Goal: Transaction & Acquisition: Book appointment/travel/reservation

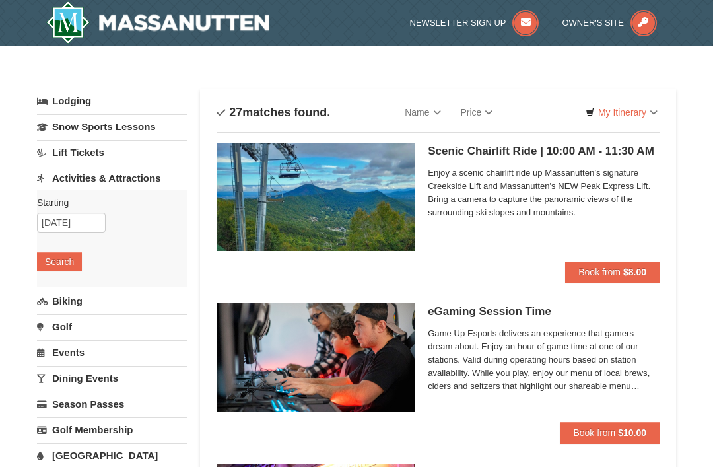
click at [241, 20] on img at bounding box center [157, 22] width 223 height 42
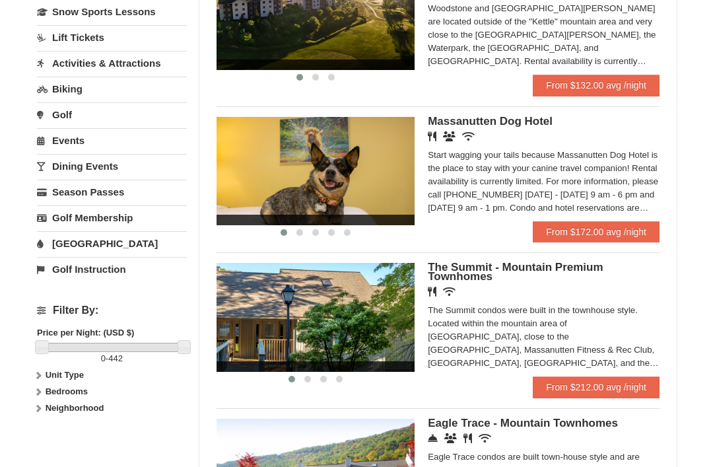
scroll to position [328, 0]
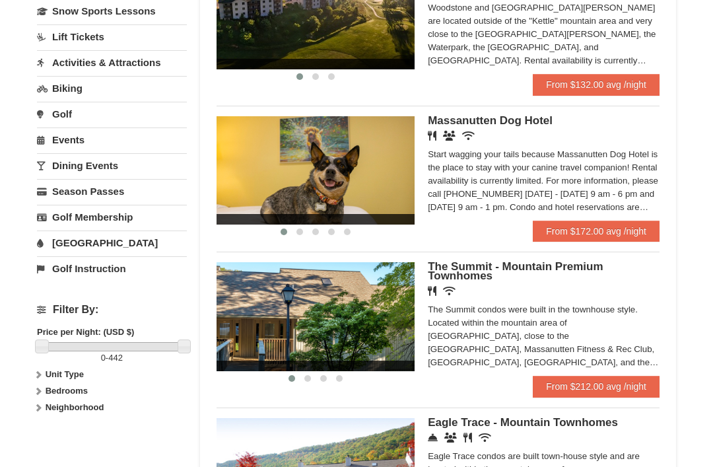
click at [647, 197] on div "Start wagging your tails because Massanutten Dog Hotel is the place to stay wit…" at bounding box center [544, 182] width 232 height 66
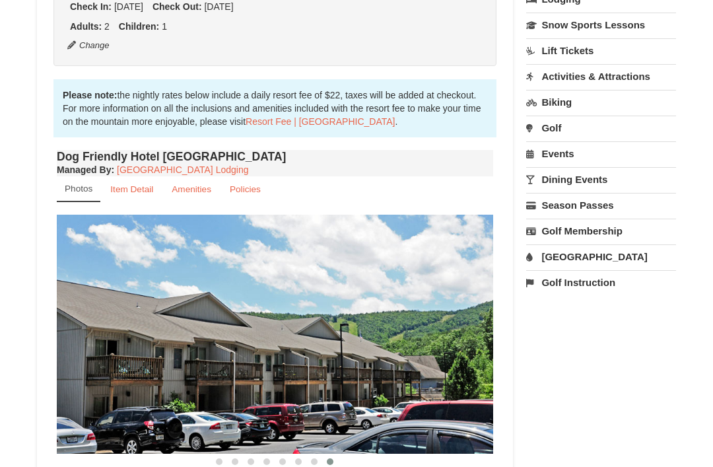
scroll to position [346, 0]
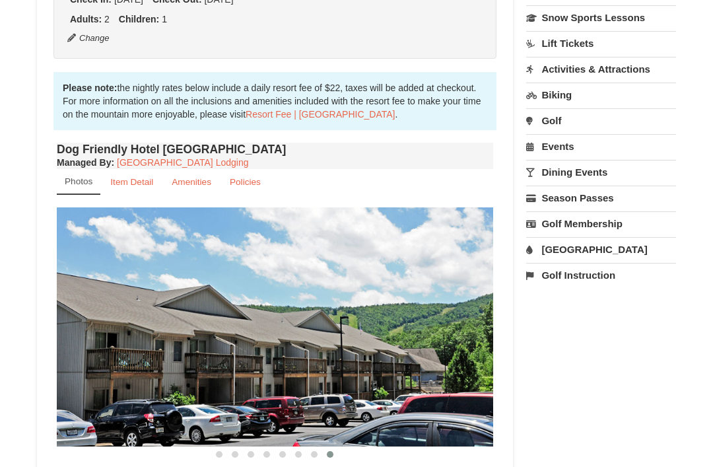
click at [134, 174] on link "Item Detail" at bounding box center [132, 183] width 60 height 26
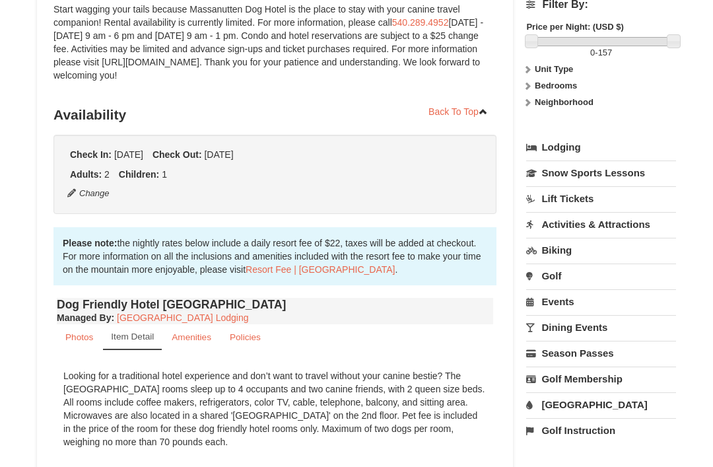
scroll to position [191, 0]
click at [627, 227] on link "Activities & Attractions" at bounding box center [601, 225] width 150 height 24
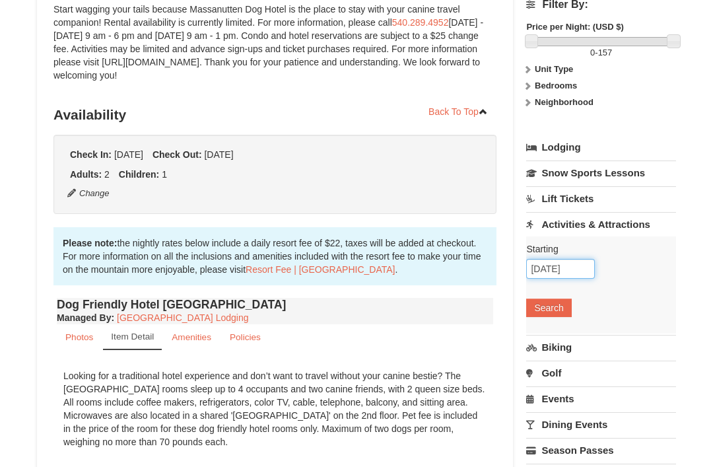
click at [566, 275] on input "[DATE]" at bounding box center [560, 269] width 69 height 20
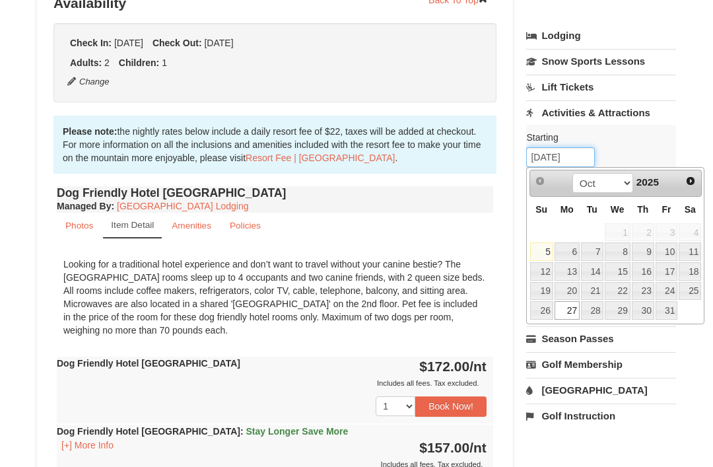
scroll to position [303, 0]
click at [574, 307] on link "27" at bounding box center [567, 310] width 25 height 18
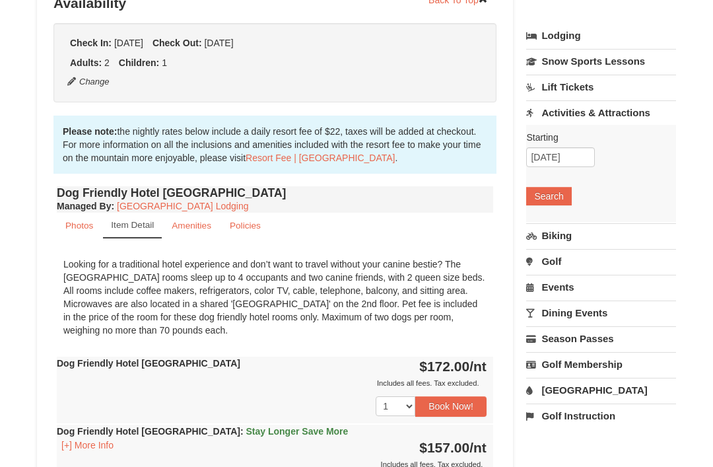
click at [566, 194] on button "Search" at bounding box center [548, 196] width 45 height 18
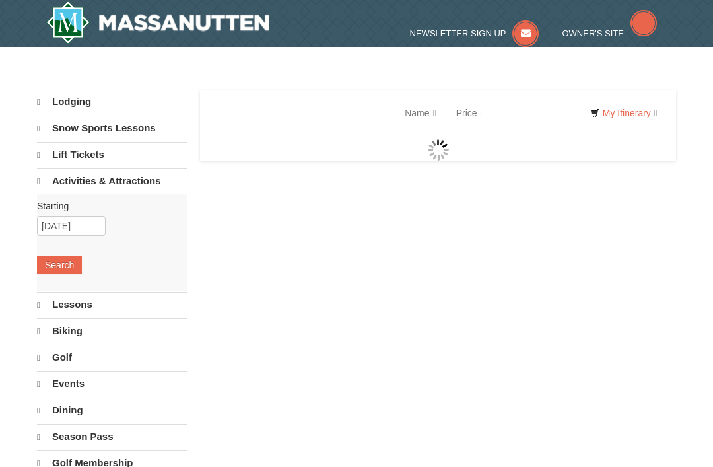
select select "10"
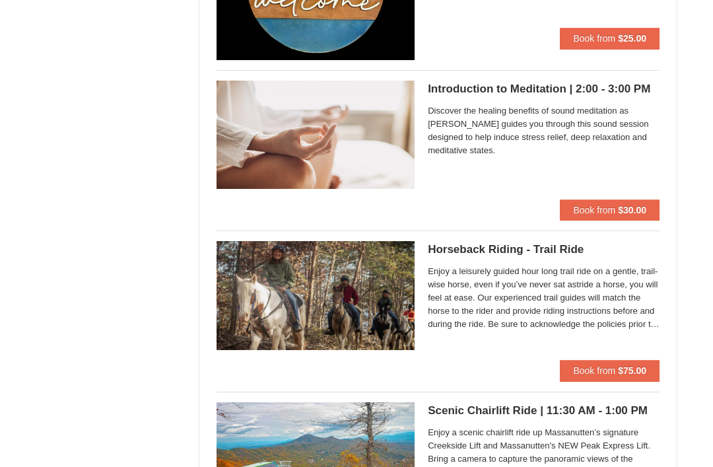
scroll to position [1199, 0]
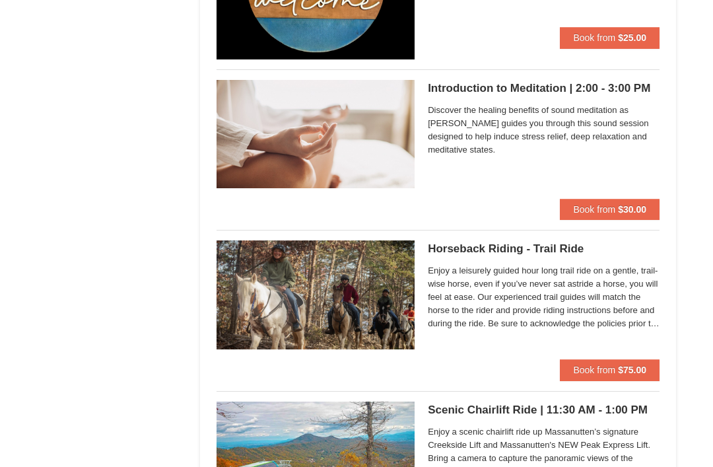
click at [649, 370] on button "Book from $75.00" at bounding box center [610, 369] width 100 height 21
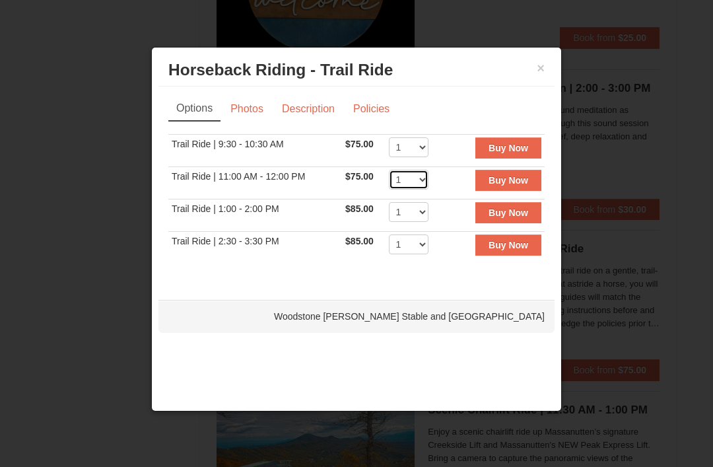
click at [427, 179] on select "1 2 3 4 5 6 7 8 9 10 11 12" at bounding box center [409, 180] width 40 height 20
click at [425, 180] on select "1 2 3 4 5 6 7 8 9 10 11 12" at bounding box center [409, 180] width 40 height 20
click at [426, 184] on select "1 2 3 4 5 6 7 8 9 10 11 12" at bounding box center [409, 180] width 40 height 20
select select "2"
click at [514, 186] on strong "Buy Now" at bounding box center [509, 180] width 40 height 11
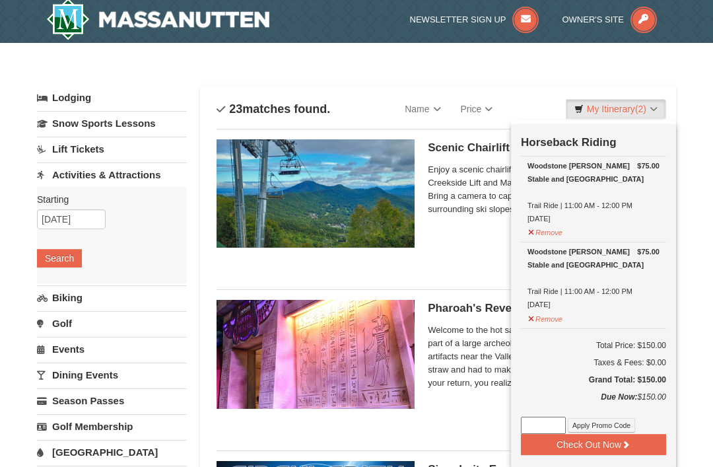
scroll to position [4, 0]
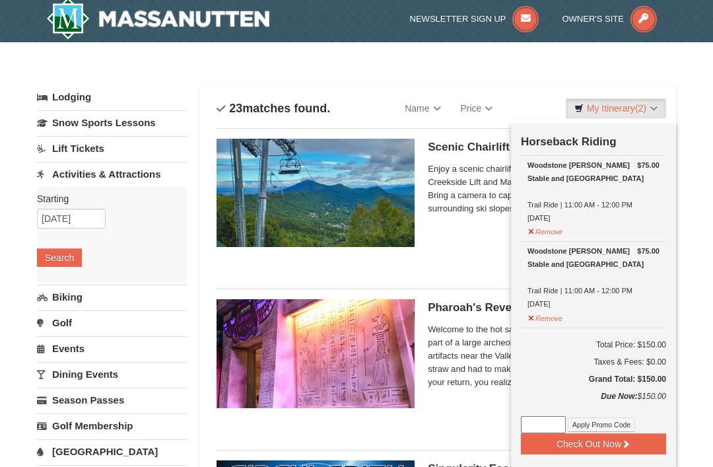
click at [664, 110] on link "My Itinerary (2)" at bounding box center [616, 108] width 100 height 20
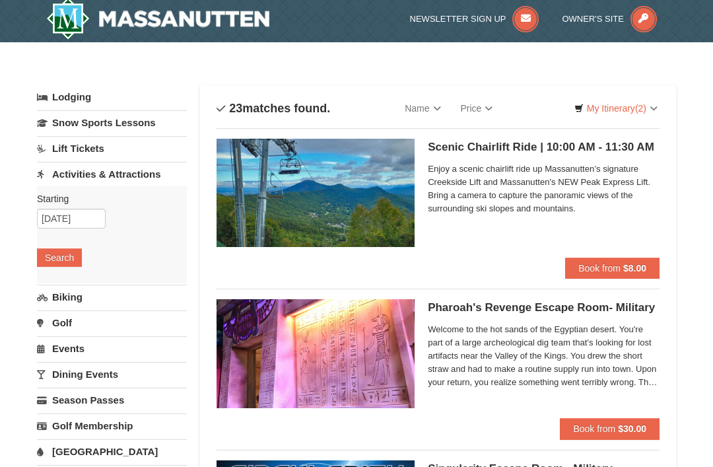
click at [660, 104] on link "My Itinerary (2)" at bounding box center [616, 108] width 100 height 20
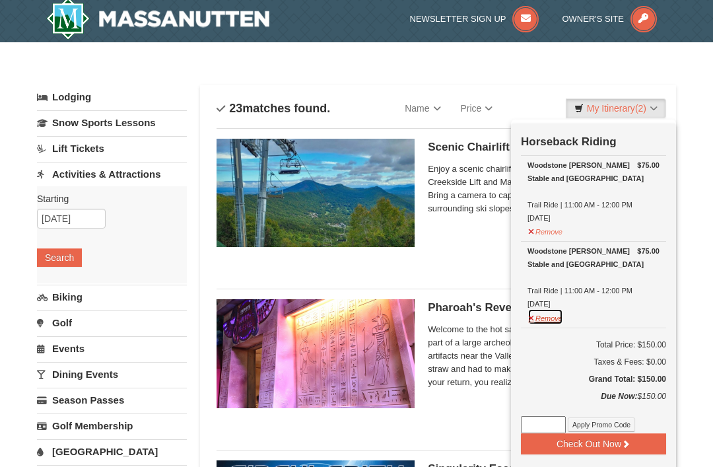
click at [555, 314] on button "Remove" at bounding box center [546, 316] width 36 height 17
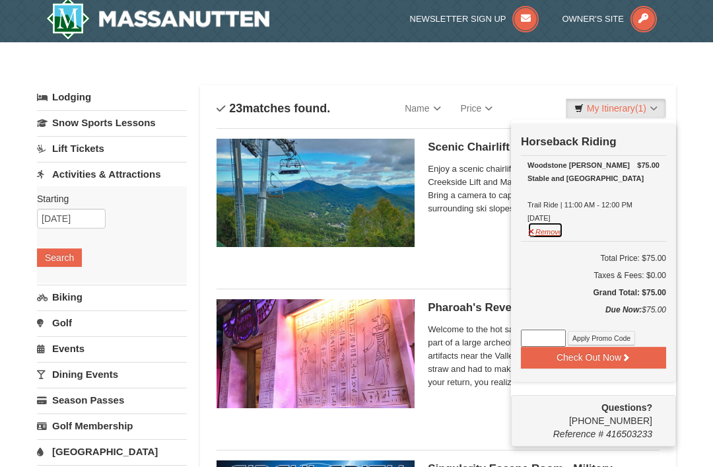
click at [562, 226] on button "Remove" at bounding box center [546, 230] width 36 height 17
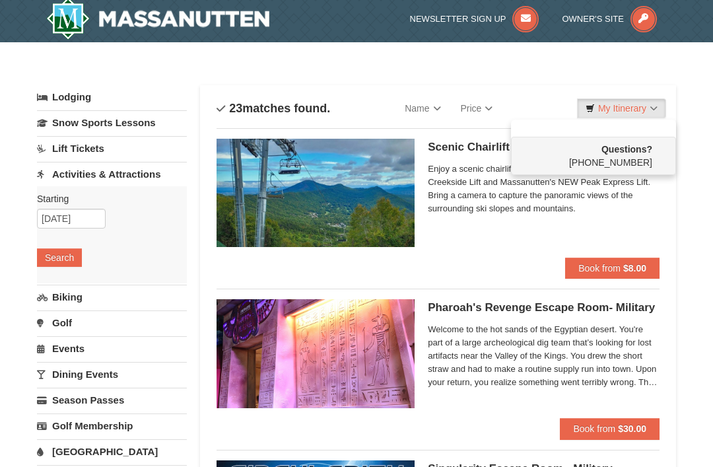
click at [704, 230] on div at bounding box center [356, 233] width 713 height 467
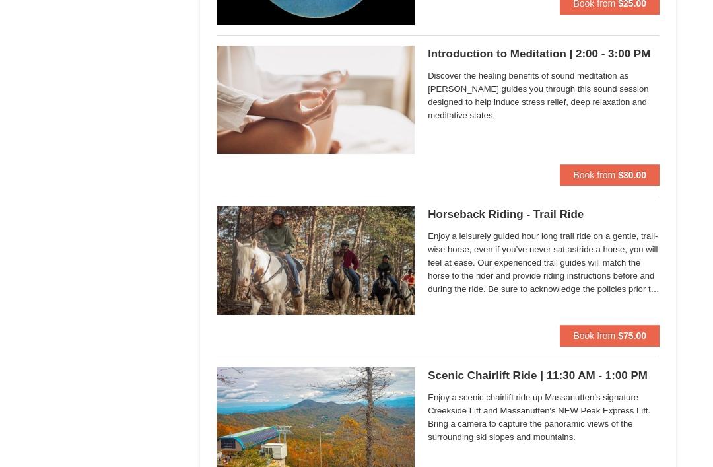
scroll to position [1233, 0]
click at [386, 271] on img at bounding box center [316, 260] width 198 height 108
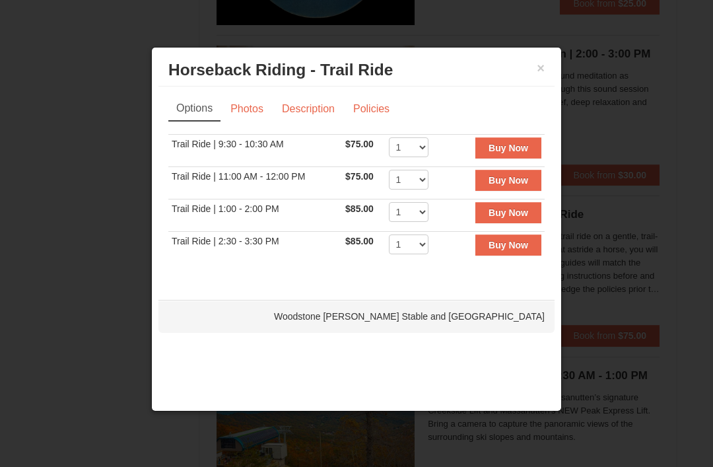
click at [264, 112] on link "Photos" at bounding box center [247, 108] width 50 height 25
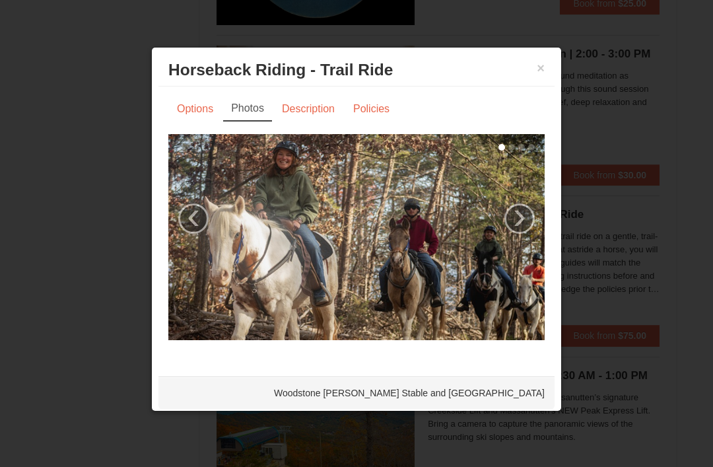
click at [517, 229] on link "›" at bounding box center [520, 218] width 30 height 30
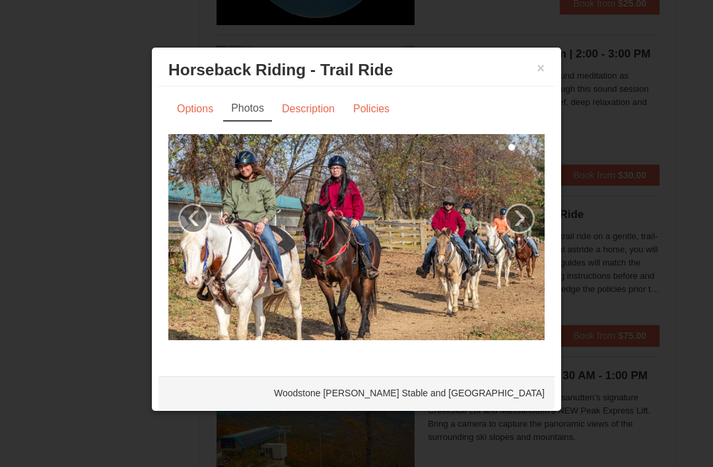
click at [533, 218] on link "›" at bounding box center [520, 218] width 30 height 30
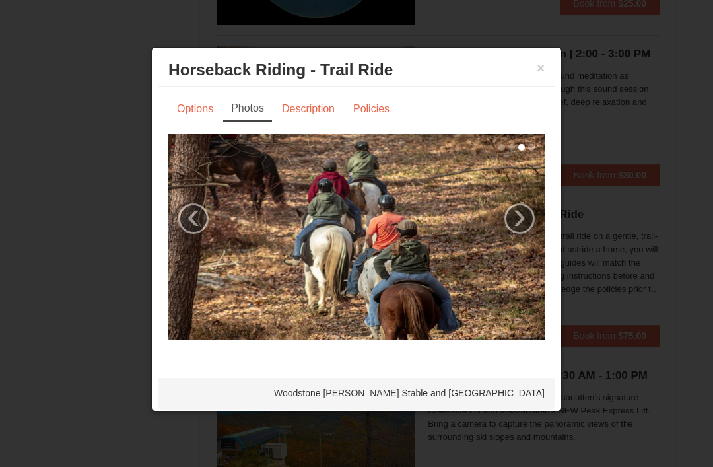
click at [542, 219] on img at bounding box center [356, 237] width 376 height 206
click at [526, 221] on link "›" at bounding box center [520, 218] width 30 height 30
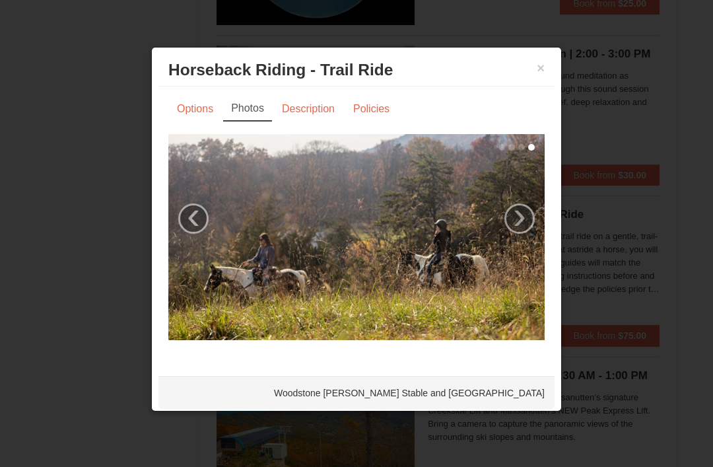
click at [310, 120] on link "Description" at bounding box center [308, 108] width 70 height 25
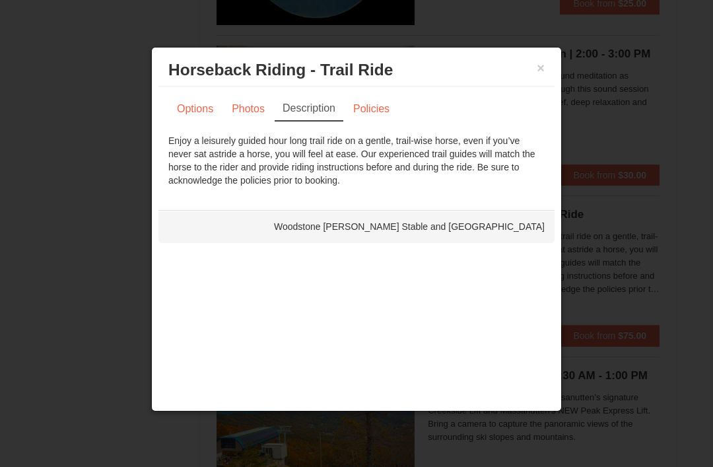
click at [382, 110] on link "Policies" at bounding box center [371, 108] width 53 height 25
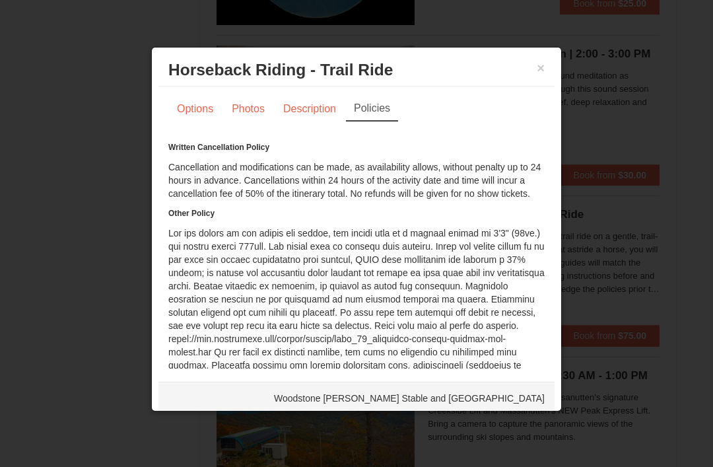
click at [540, 69] on button "×" at bounding box center [541, 67] width 8 height 13
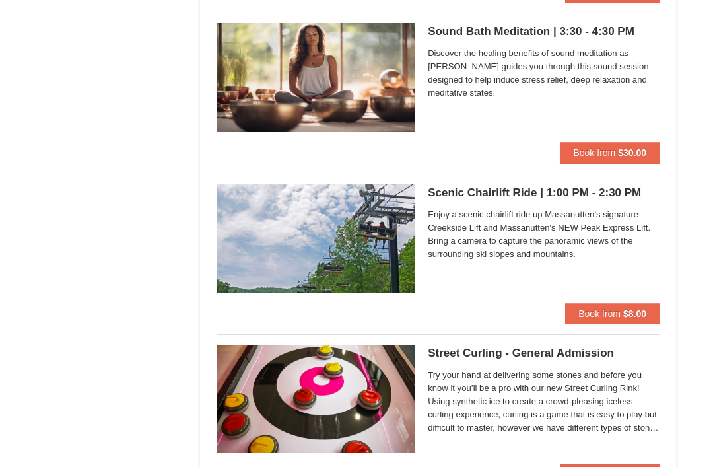
scroll to position [1738, 0]
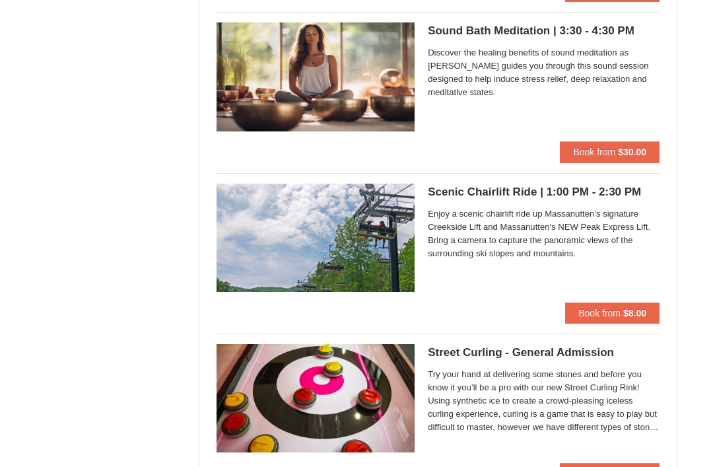
click at [614, 254] on span "Enjoy a scenic chairlift ride up Massanutten’s signature Creekside Lift and Mas…" at bounding box center [544, 233] width 232 height 53
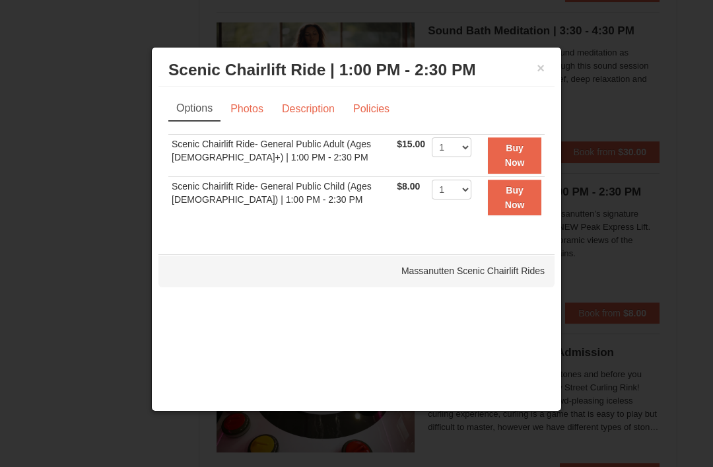
click at [246, 122] on link "Photos" at bounding box center [247, 108] width 50 height 25
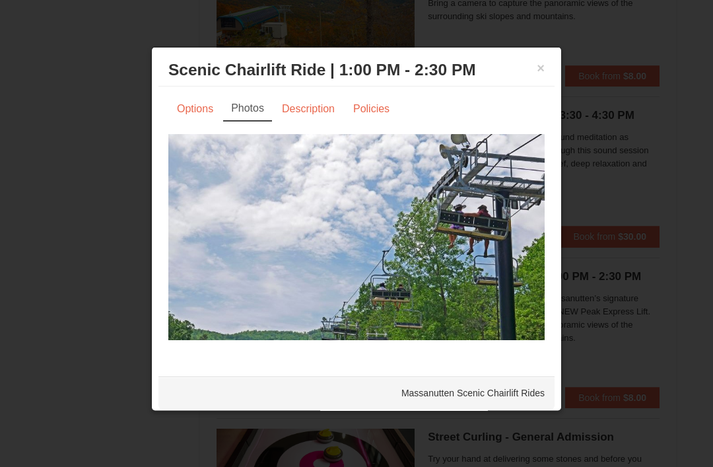
scroll to position [1646, 0]
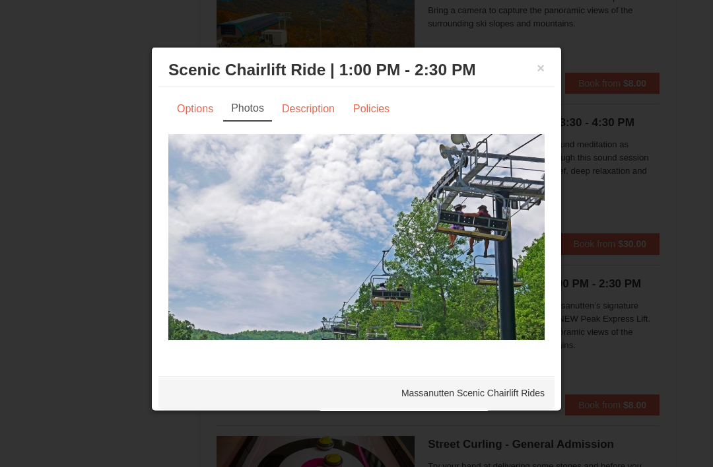
click at [320, 113] on link "Description" at bounding box center [308, 108] width 70 height 25
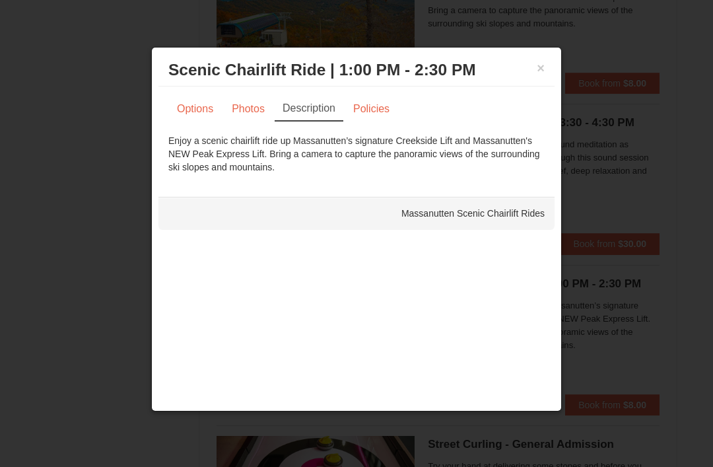
click at [386, 112] on link "Policies" at bounding box center [371, 108] width 53 height 25
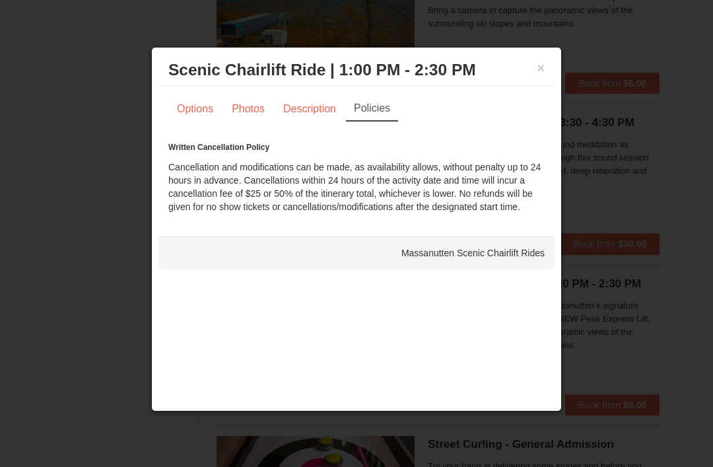
click at [199, 118] on link "Options" at bounding box center [194, 108] width 53 height 25
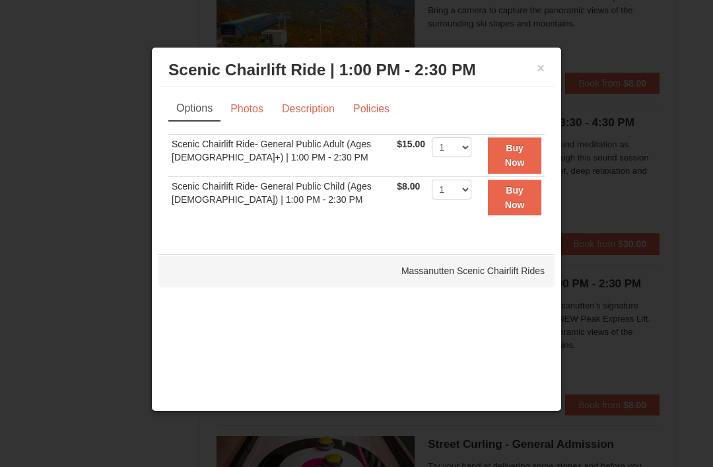
click at [543, 65] on button "×" at bounding box center [541, 67] width 8 height 13
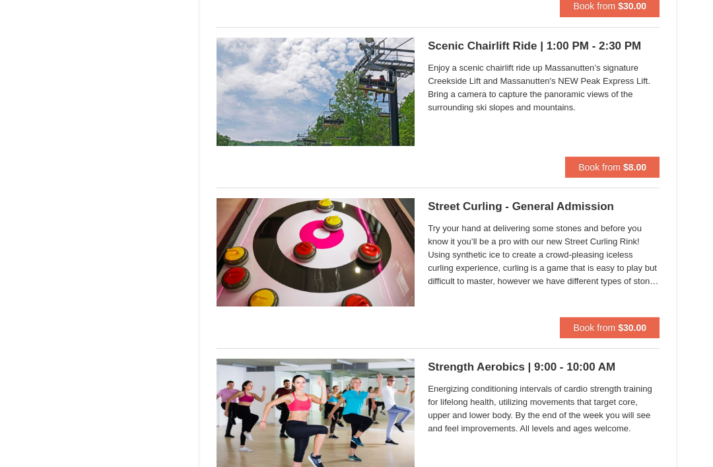
scroll to position [1884, 0]
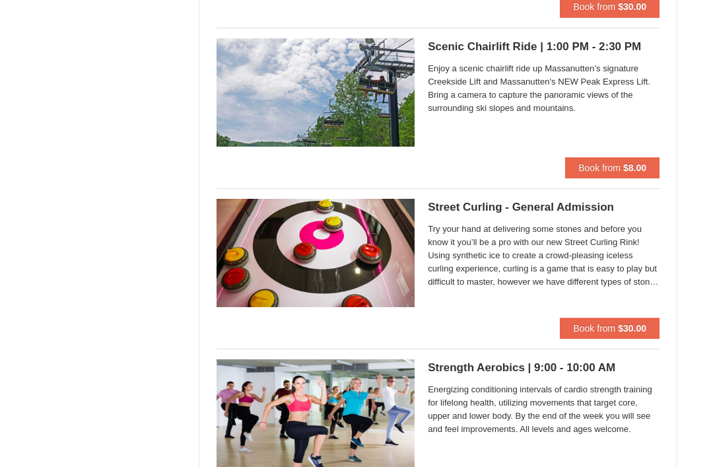
click at [623, 270] on span "Try your hand at delivering some stones and before you know it you’ll be a pro …" at bounding box center [544, 256] width 232 height 66
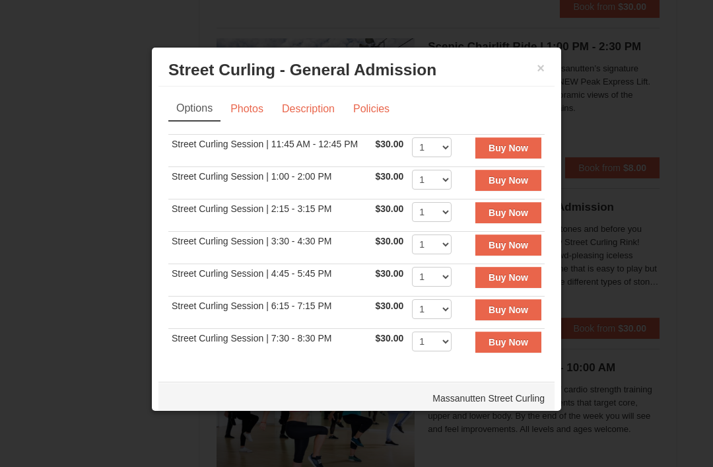
click at [250, 120] on link "Photos" at bounding box center [247, 108] width 50 height 25
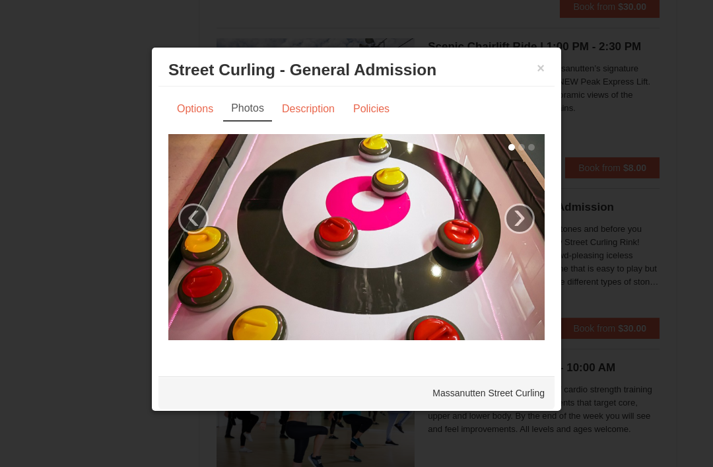
click at [525, 223] on link "›" at bounding box center [520, 218] width 30 height 30
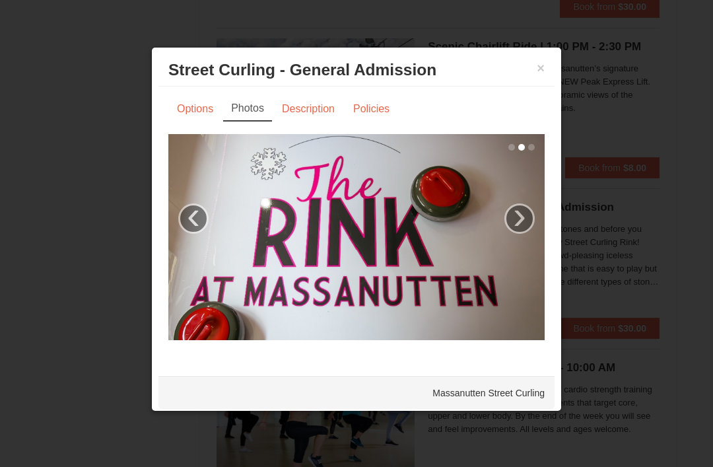
click at [522, 214] on link "›" at bounding box center [520, 218] width 30 height 30
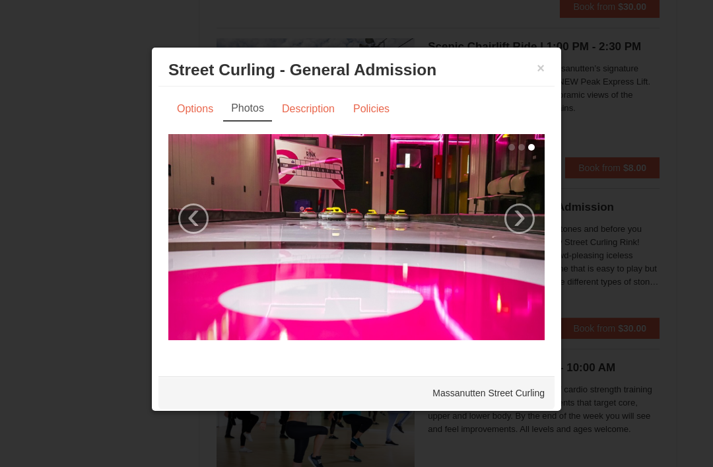
click at [524, 216] on link "›" at bounding box center [520, 218] width 30 height 30
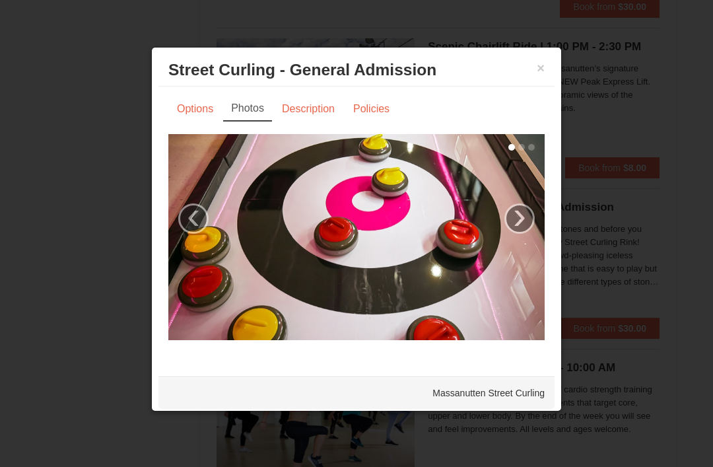
click at [525, 219] on link "›" at bounding box center [520, 218] width 30 height 30
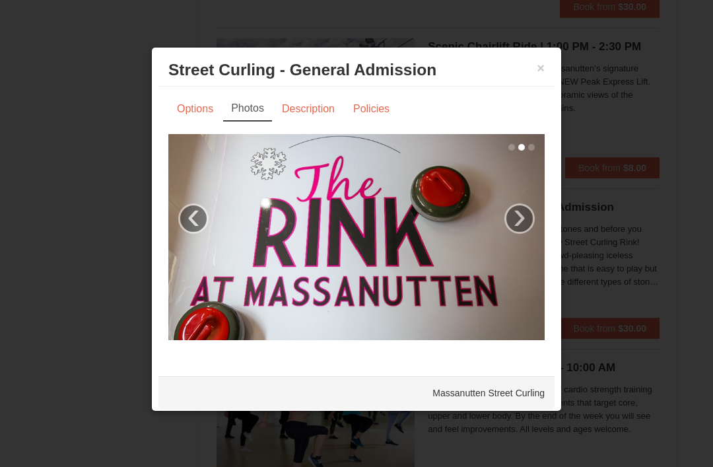
click at [530, 217] on link "›" at bounding box center [520, 218] width 30 height 30
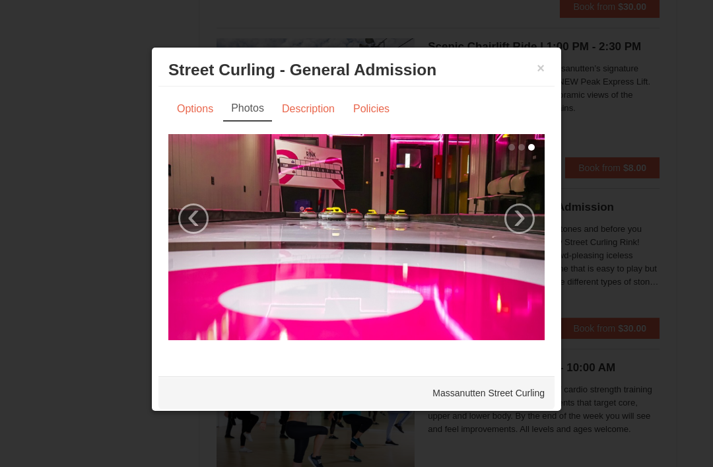
click at [542, 75] on button "×" at bounding box center [541, 67] width 8 height 13
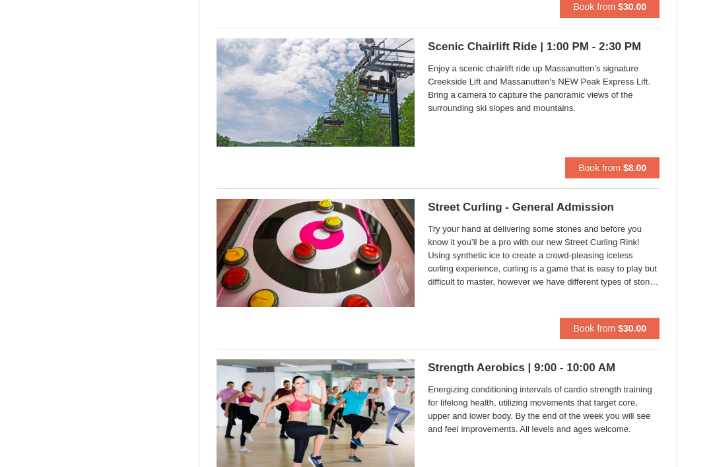
click at [638, 318] on button "Book from $30.00" at bounding box center [610, 328] width 100 height 21
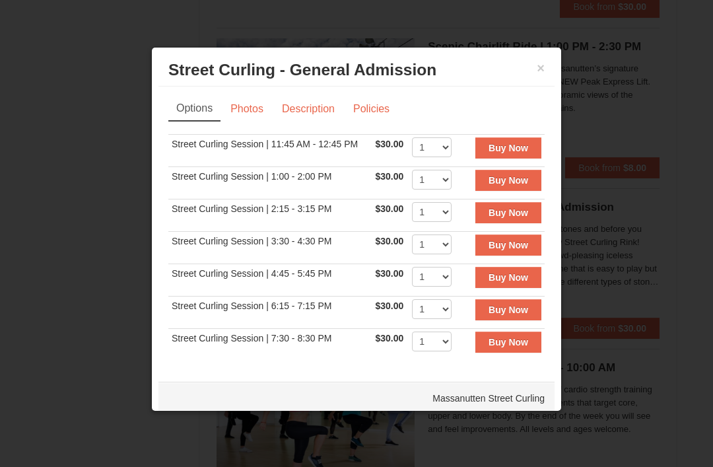
click at [534, 75] on h3 "Street Curling - General Admission Massanutten Street Curling" at bounding box center [356, 70] width 376 height 20
click at [538, 75] on button "×" at bounding box center [541, 67] width 8 height 13
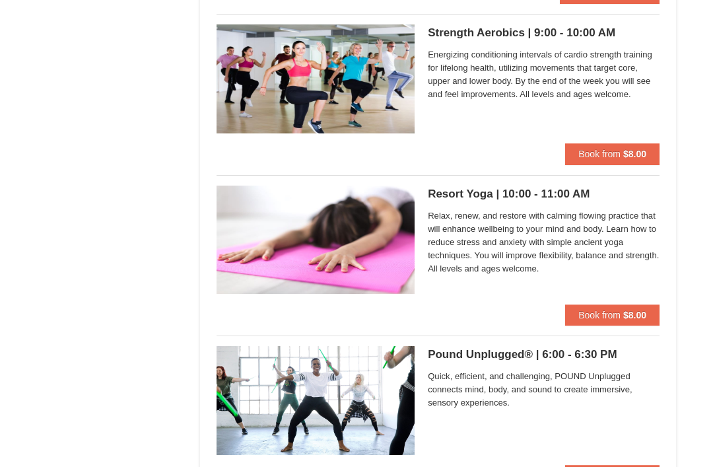
scroll to position [2216, 0]
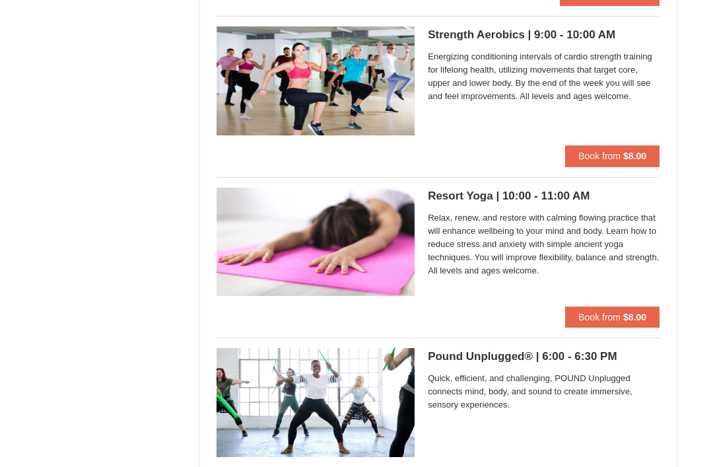
click at [296, 280] on img at bounding box center [316, 242] width 198 height 108
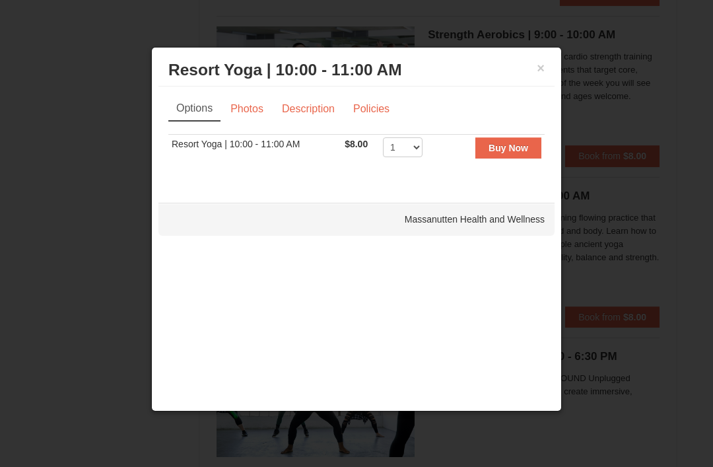
click at [253, 100] on link "Photos" at bounding box center [247, 108] width 50 height 25
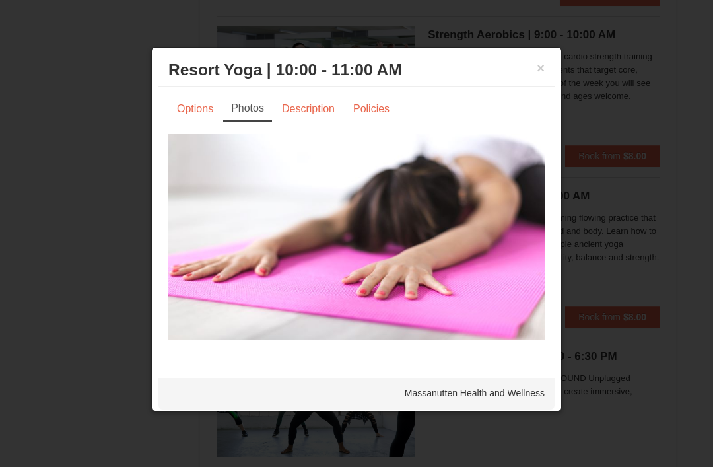
click at [537, 75] on button "×" at bounding box center [541, 67] width 8 height 13
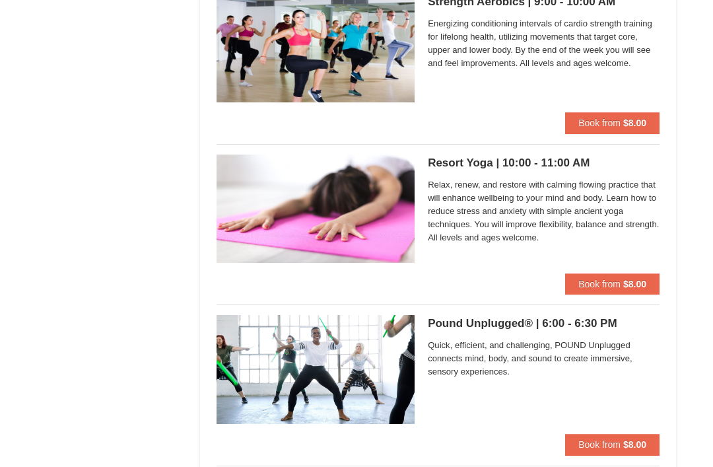
scroll to position [2249, 0]
click at [616, 350] on span "Quick, efficient, and challenging, POUND Unplugged connects mind, body, and sou…" at bounding box center [544, 359] width 232 height 40
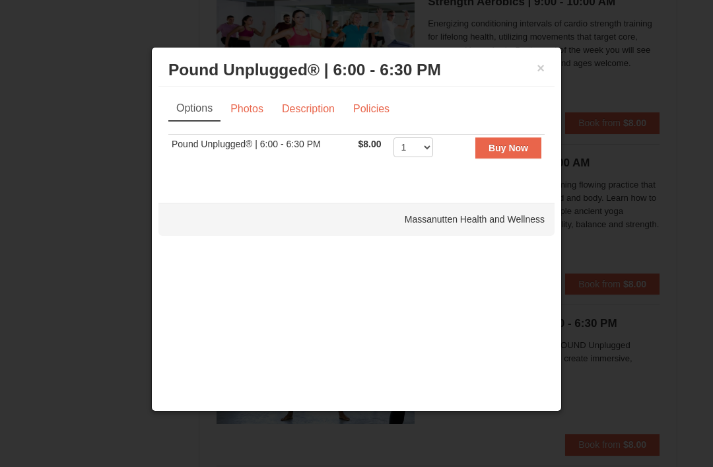
click at [256, 111] on link "Photos" at bounding box center [247, 108] width 50 height 25
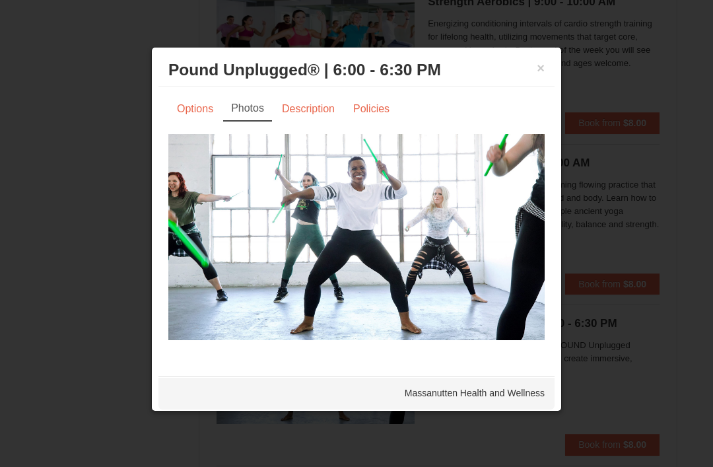
click at [302, 116] on link "Description" at bounding box center [308, 108] width 70 height 25
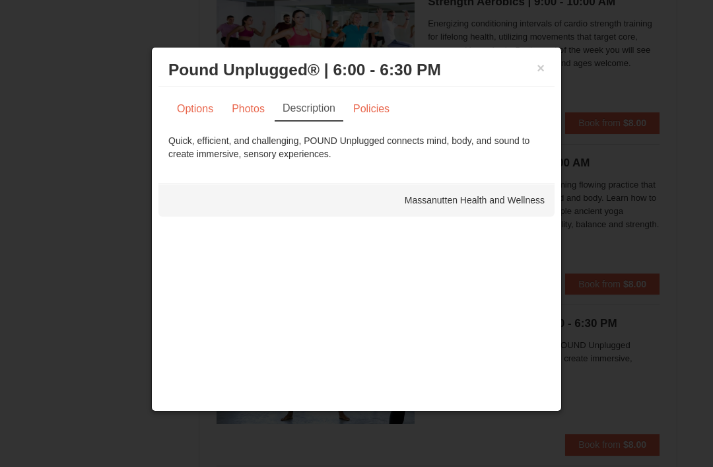
click at [374, 117] on link "Policies" at bounding box center [371, 108] width 53 height 25
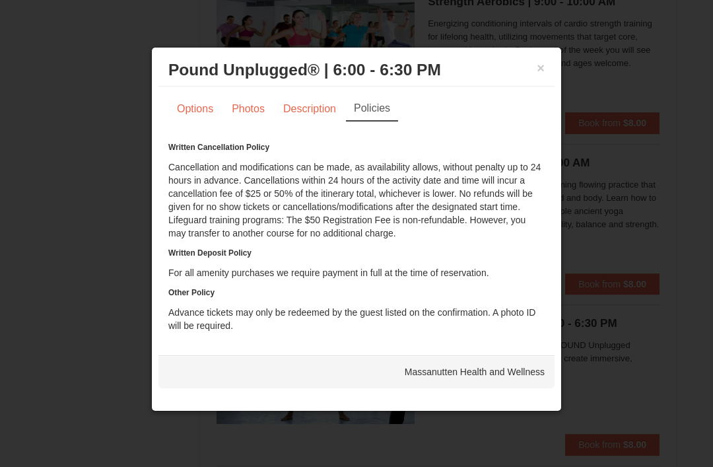
click at [542, 75] on button "×" at bounding box center [541, 67] width 8 height 13
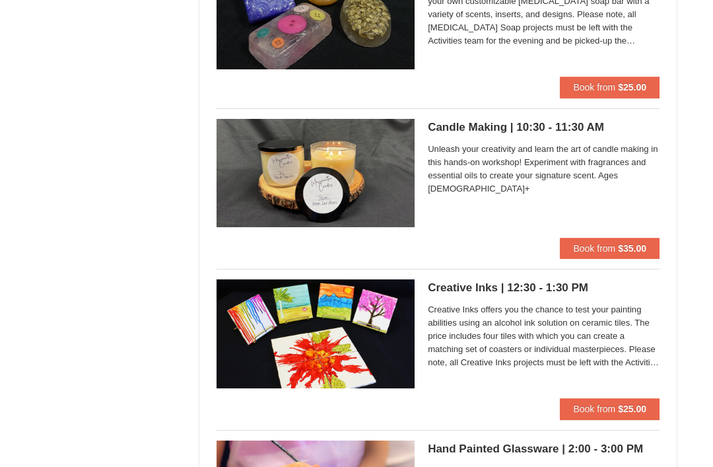
scroll to position [3090, 0]
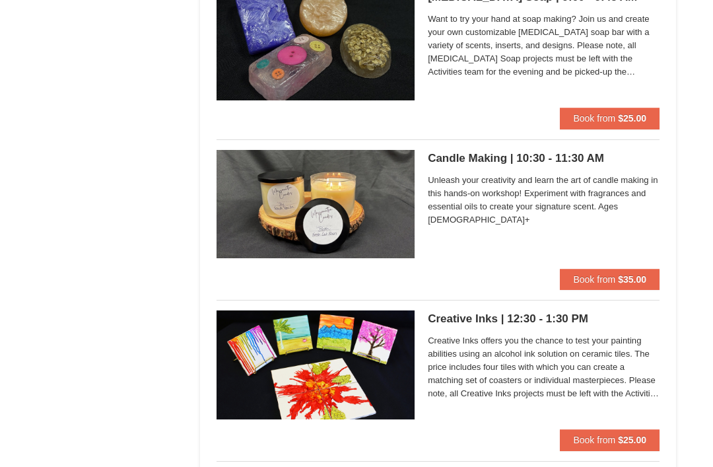
click at [604, 367] on span "Creative Inks offers you the chance to test your painting abilities using an al…" at bounding box center [544, 368] width 232 height 66
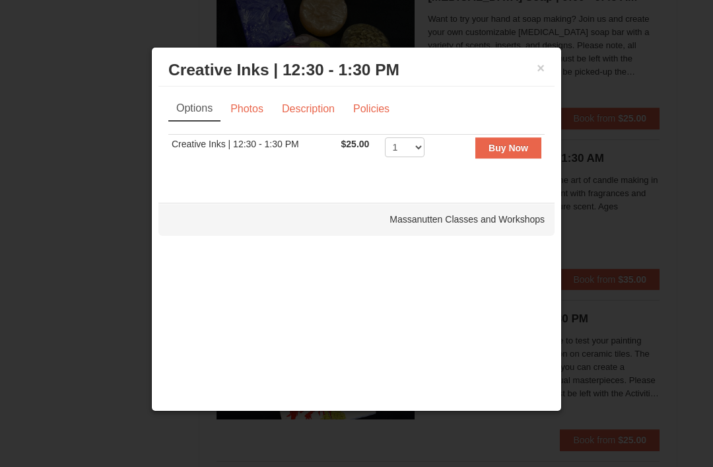
click at [260, 122] on link "Photos" at bounding box center [247, 108] width 50 height 25
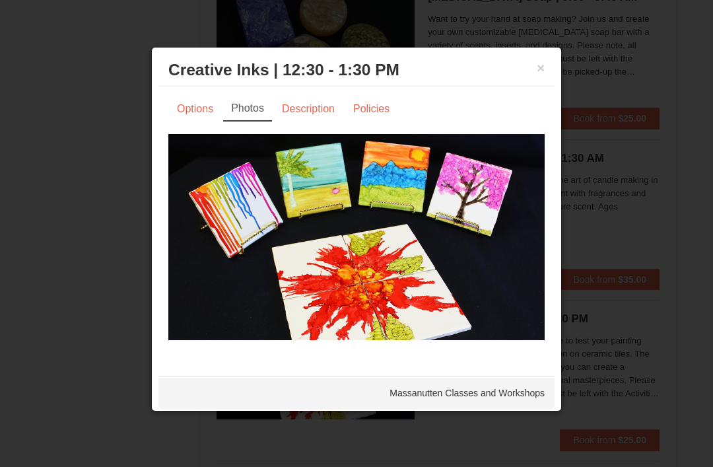
click at [544, 71] on button "×" at bounding box center [541, 67] width 8 height 13
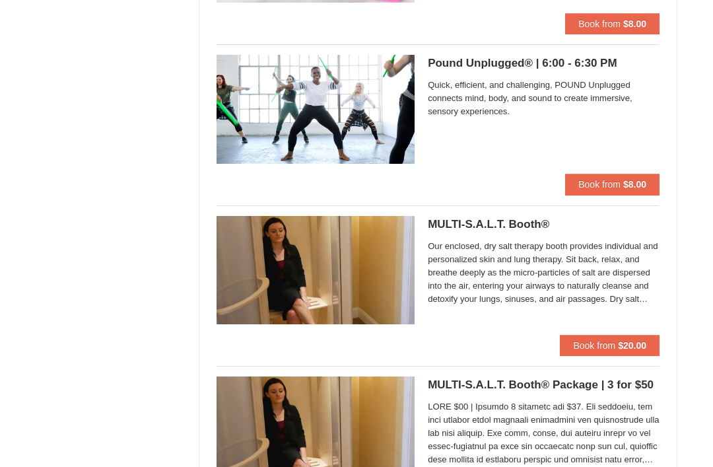
scroll to position [2510, 0]
click at [615, 275] on span "Our enclosed, dry salt therapy booth provides individual and personalized skin …" at bounding box center [544, 273] width 232 height 66
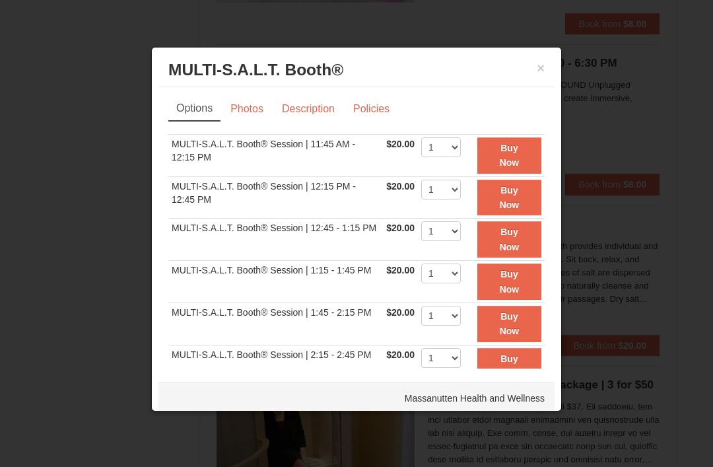
click at [544, 75] on button "×" at bounding box center [541, 67] width 8 height 13
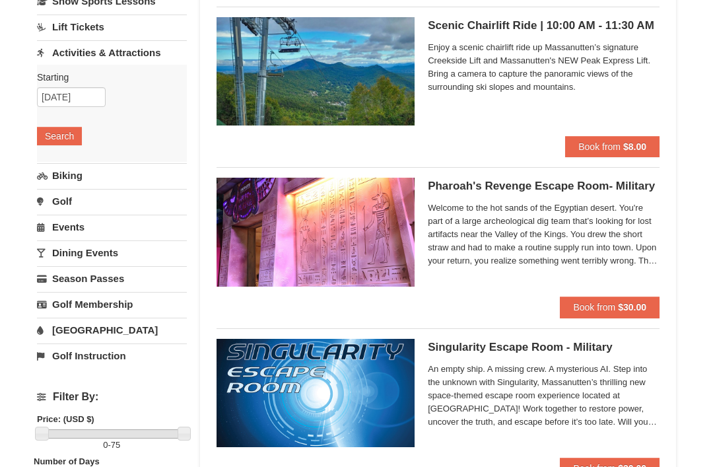
scroll to position [125, 0]
click at [72, 174] on link "Biking" at bounding box center [112, 175] width 150 height 24
click at [55, 162] on button "Search" at bounding box center [59, 162] width 45 height 18
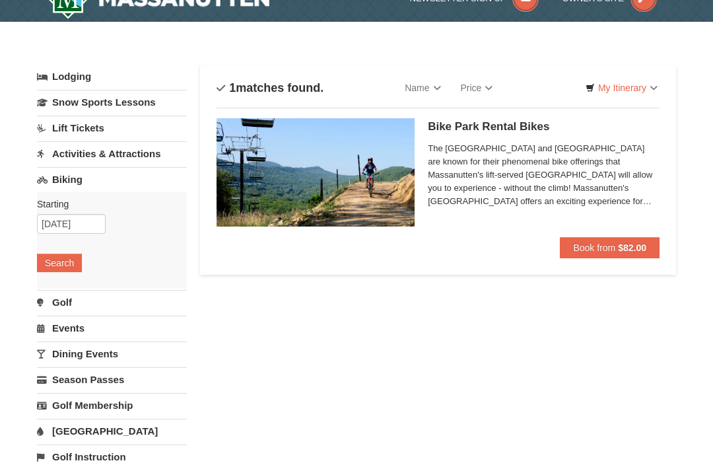
scroll to position [38, 0]
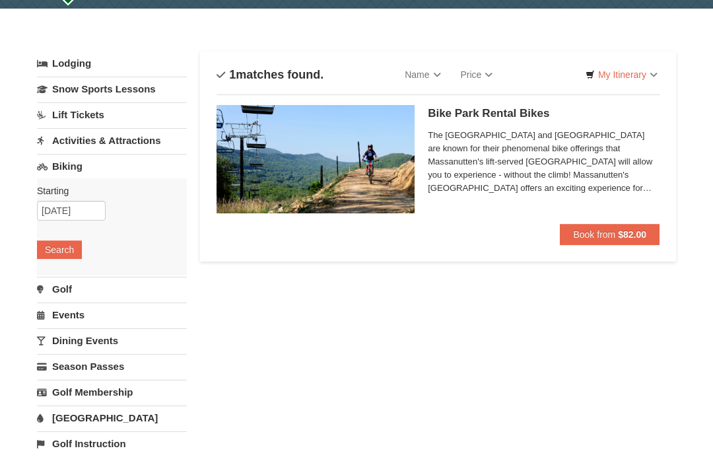
click at [61, 314] on link "Events" at bounding box center [112, 314] width 150 height 24
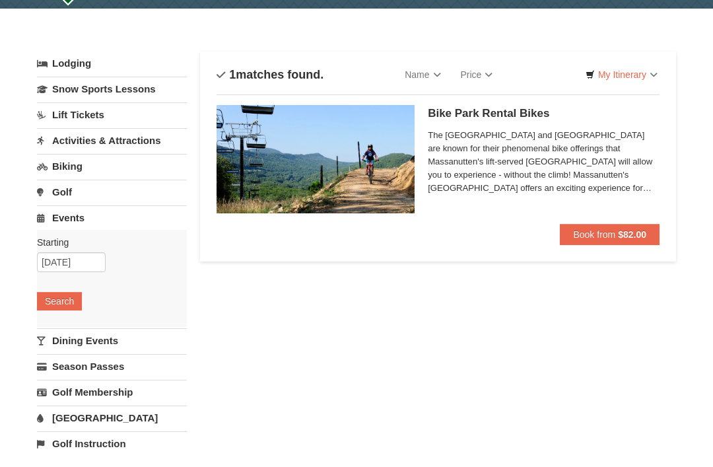
click at [52, 300] on button "Search" at bounding box center [59, 301] width 45 height 18
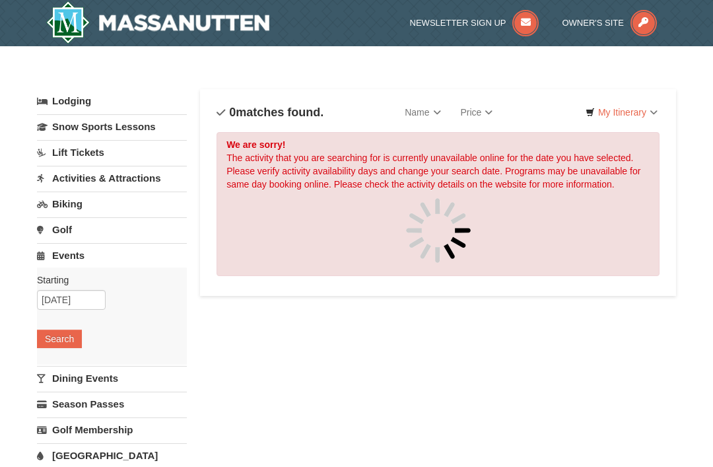
scroll to position [30, 0]
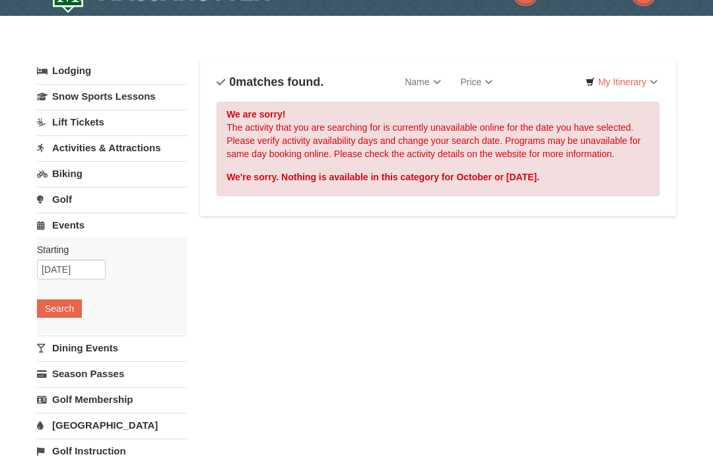
click at [58, 354] on link "Dining Events" at bounding box center [112, 347] width 150 height 24
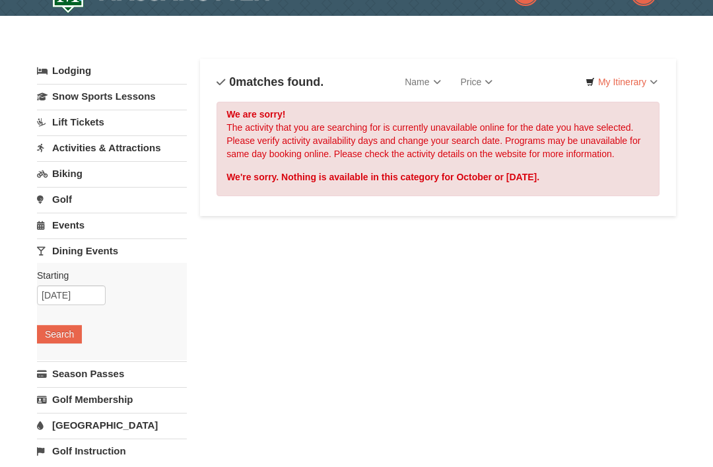
click at [45, 330] on button "Search" at bounding box center [59, 334] width 45 height 18
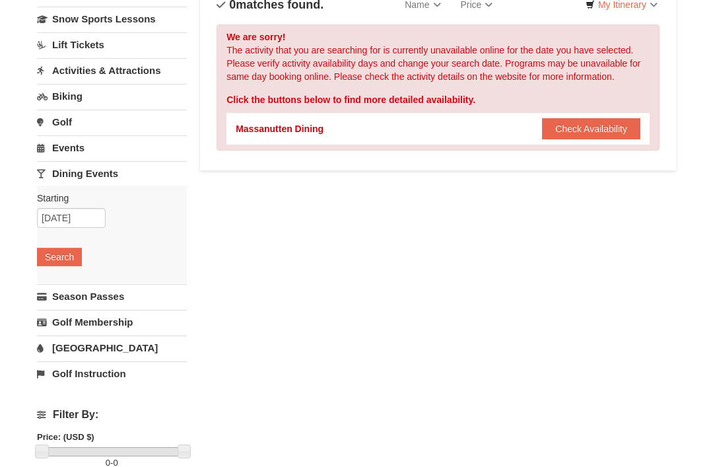
scroll to position [131, 0]
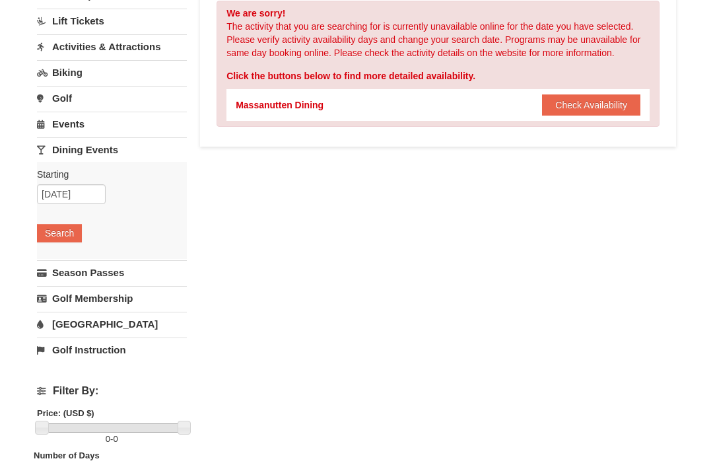
click at [63, 331] on link "[GEOGRAPHIC_DATA]" at bounding box center [112, 324] width 150 height 24
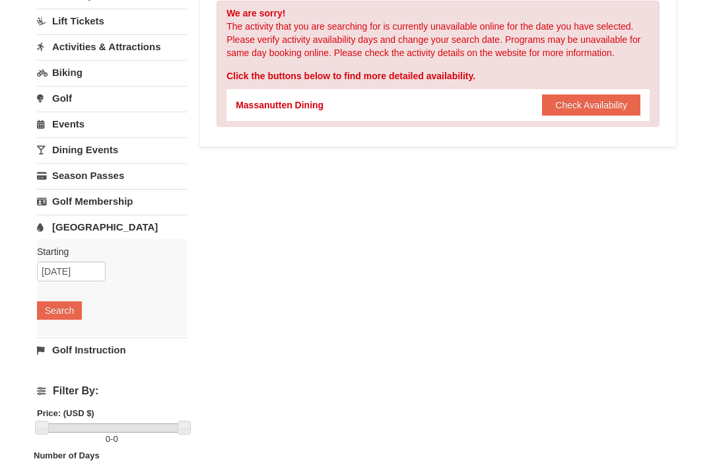
click at [50, 312] on button "Search" at bounding box center [59, 310] width 45 height 18
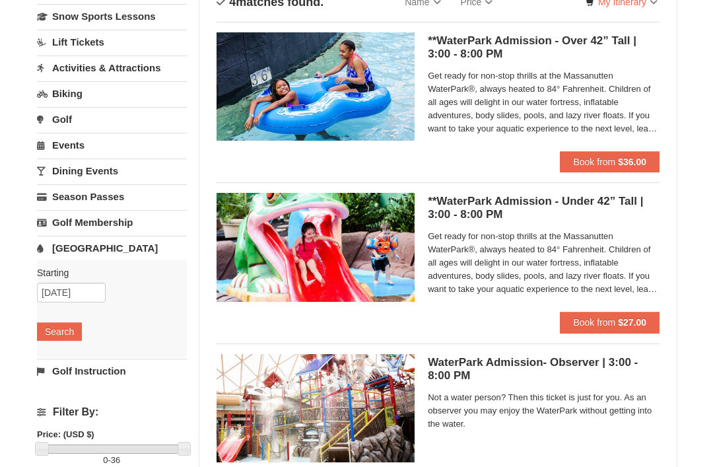
scroll to position [111, 0]
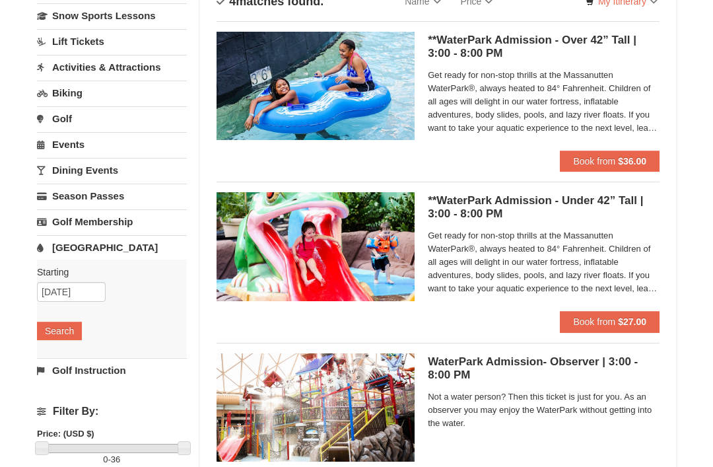
click at [19, 466] on div "× Categories List Filter My Itinerary Questions? 1-540-289-9441 Lodging Arrival…" at bounding box center [356, 317] width 713 height 765
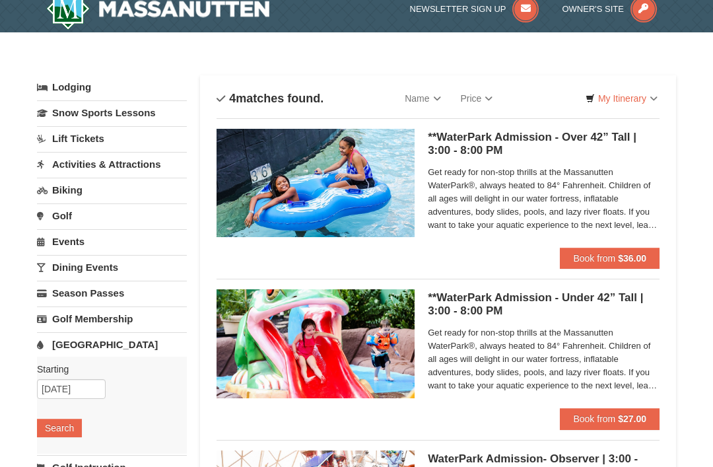
scroll to position [0, 0]
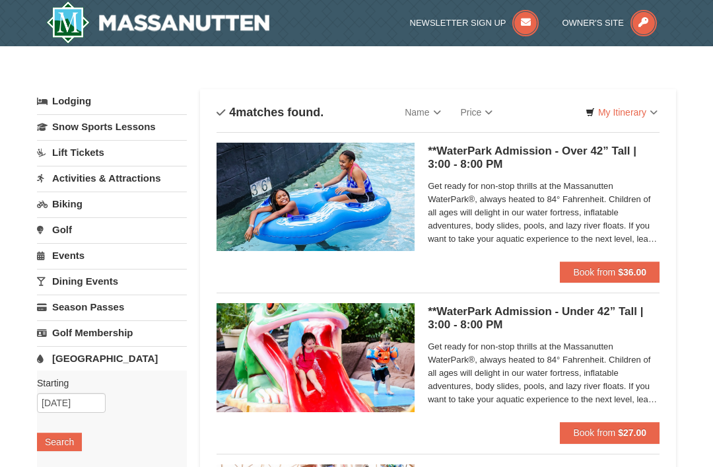
click at [251, 199] on img at bounding box center [316, 197] width 198 height 108
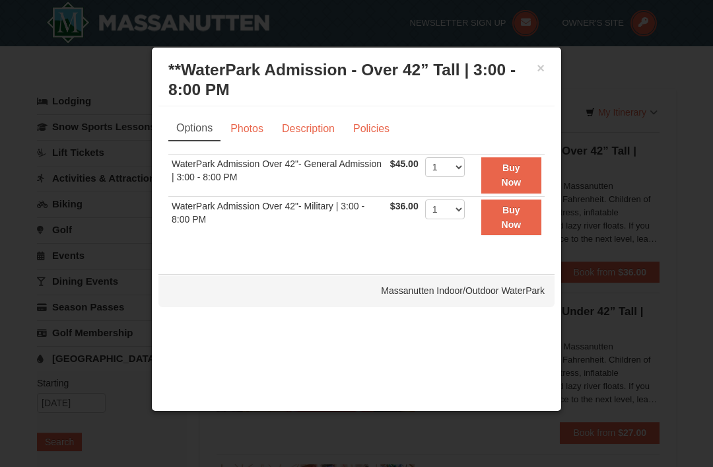
click at [248, 132] on link "Photos" at bounding box center [247, 128] width 50 height 25
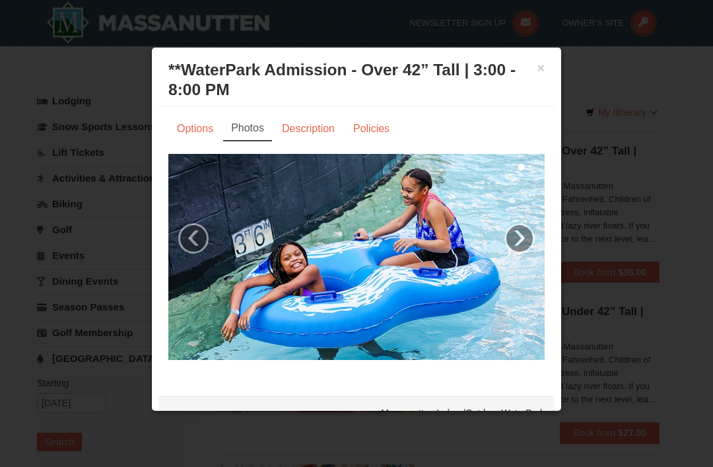
click at [530, 236] on link "›" at bounding box center [520, 238] width 30 height 30
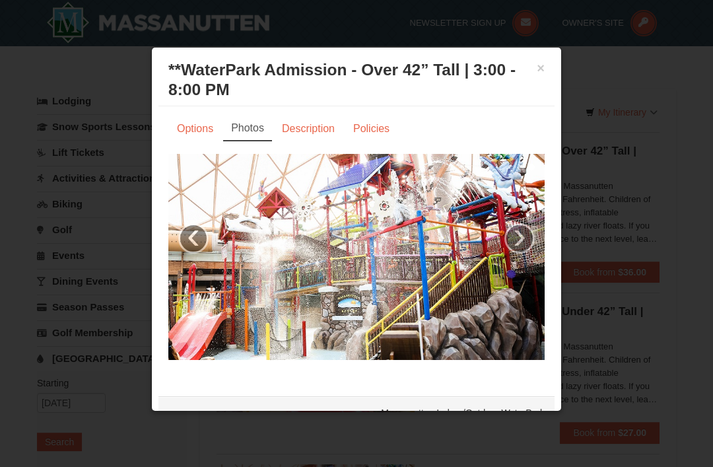
click at [529, 236] on link "›" at bounding box center [520, 238] width 30 height 30
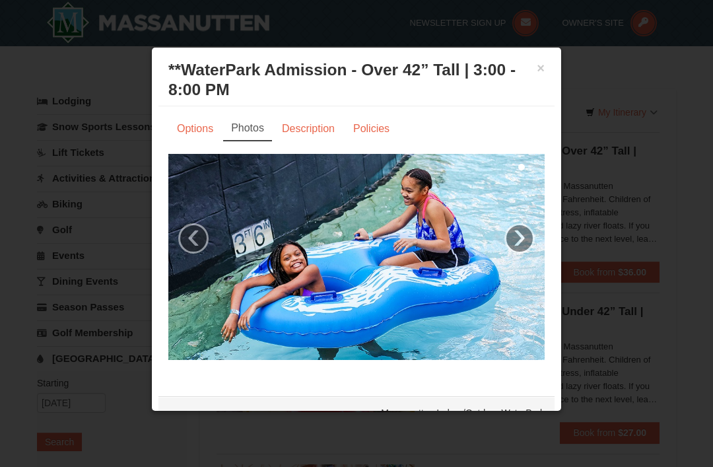
click at [530, 238] on link "›" at bounding box center [520, 238] width 30 height 30
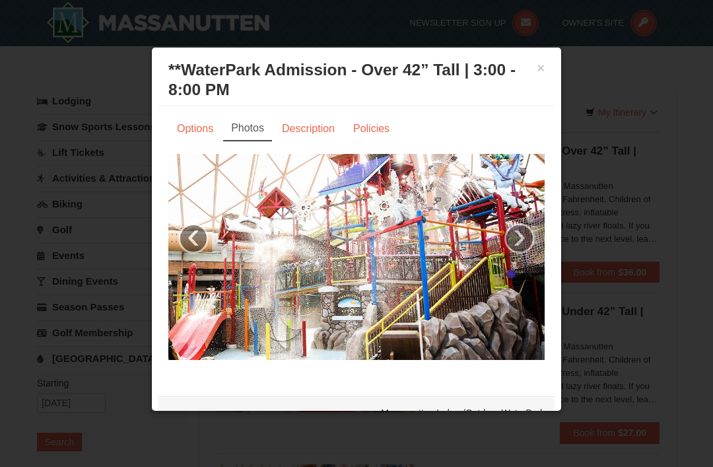
click at [526, 242] on link "›" at bounding box center [520, 238] width 30 height 30
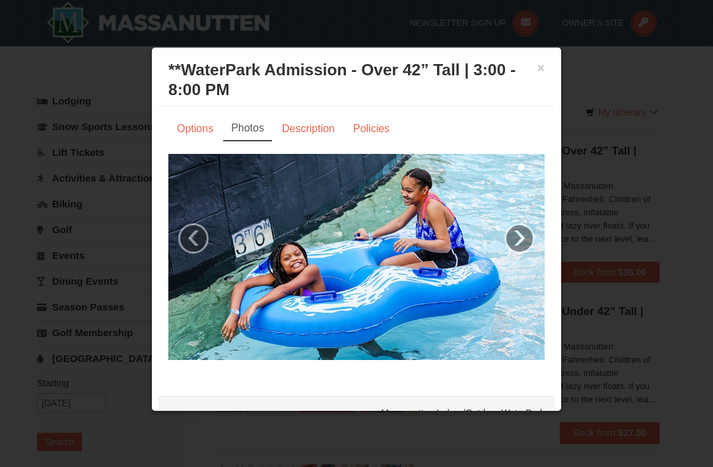
click at [513, 240] on link "›" at bounding box center [520, 238] width 30 height 30
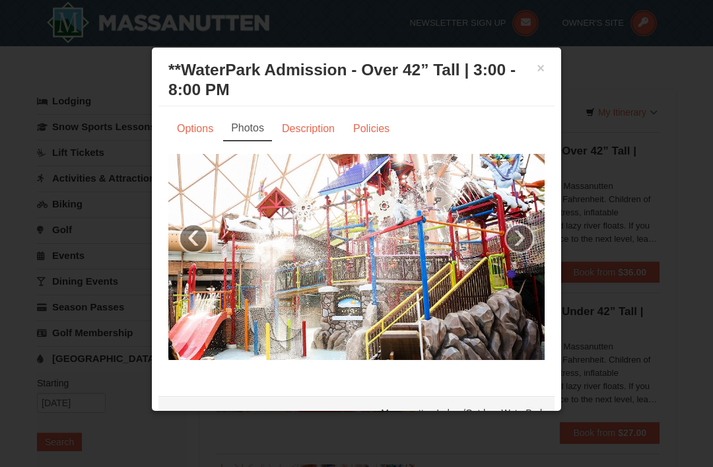
click at [542, 74] on button "×" at bounding box center [541, 67] width 8 height 13
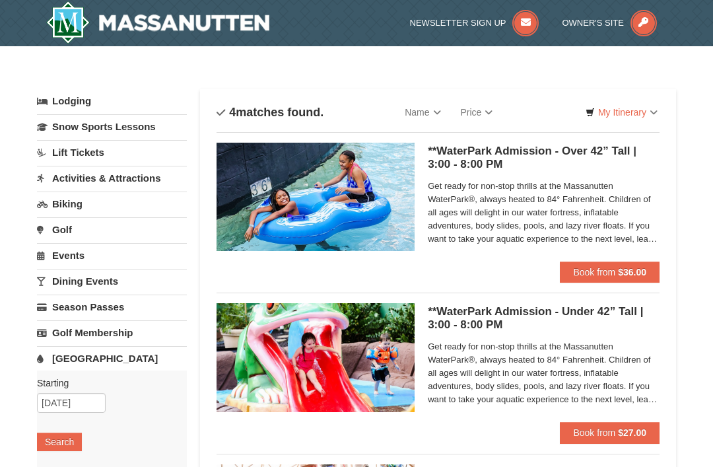
click at [641, 244] on span "Get ready for non-stop thrills at the Massanutten WaterPark®, always heated to …" at bounding box center [544, 213] width 232 height 66
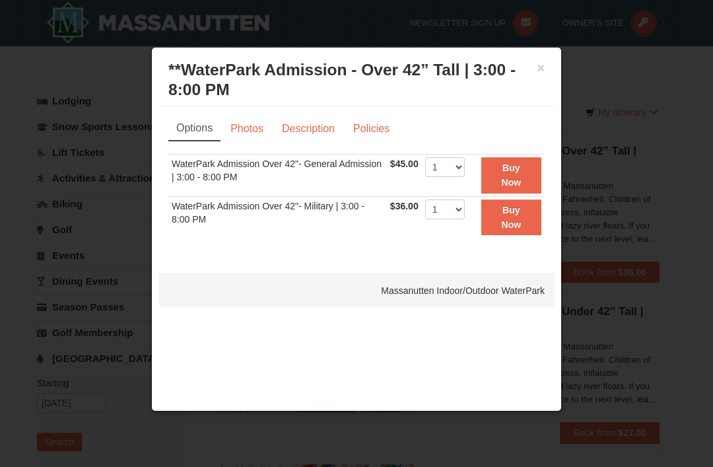
click at [295, 129] on link "Description" at bounding box center [308, 128] width 70 height 25
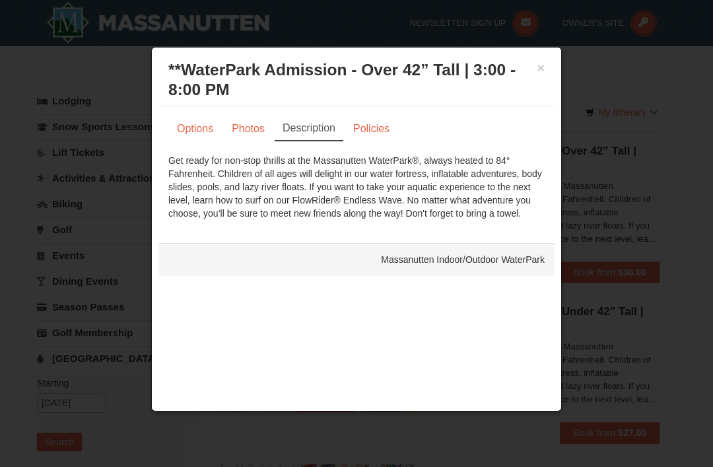
click at [540, 63] on button "×" at bounding box center [541, 67] width 8 height 13
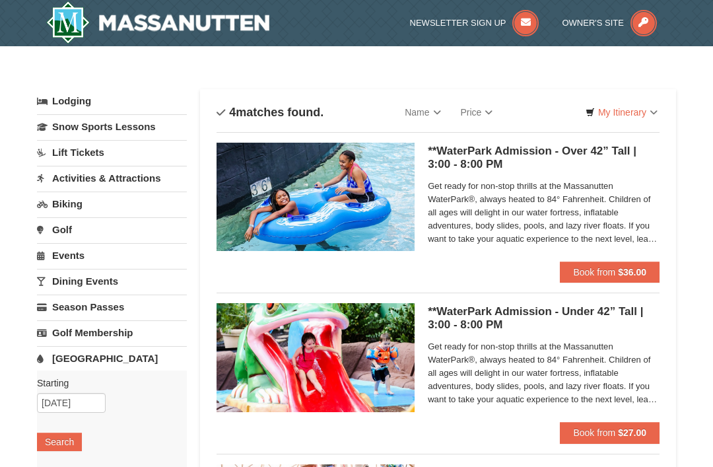
click at [498, 382] on span "Get ready for non-stop thrills at the Massanutten WaterPark®, always heated to …" at bounding box center [544, 373] width 232 height 66
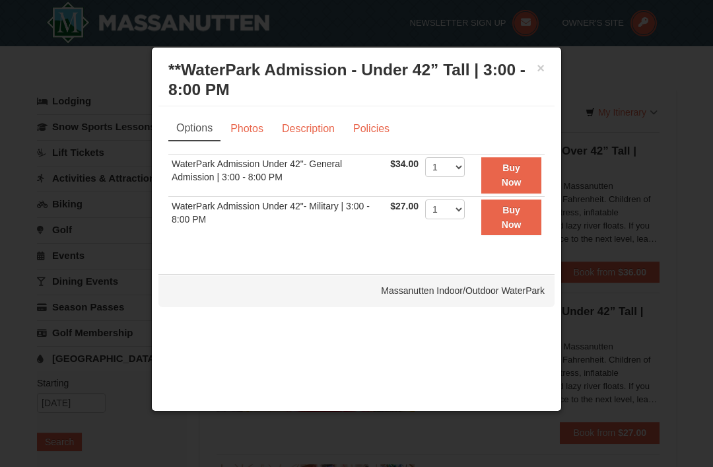
click at [297, 129] on link "Description" at bounding box center [308, 128] width 70 height 25
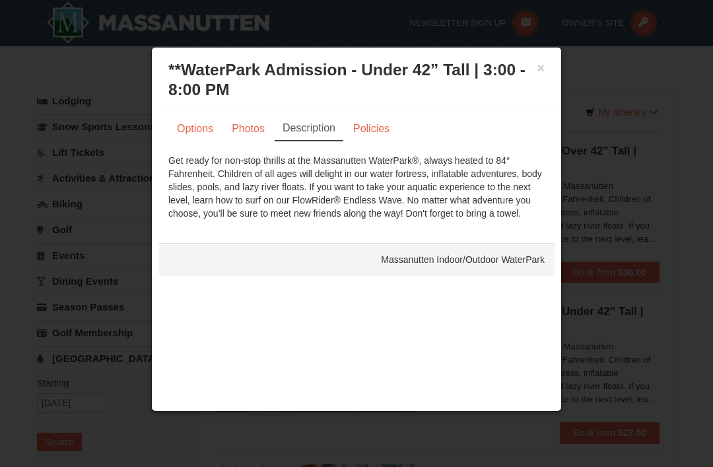
click at [539, 63] on button "×" at bounding box center [541, 67] width 8 height 13
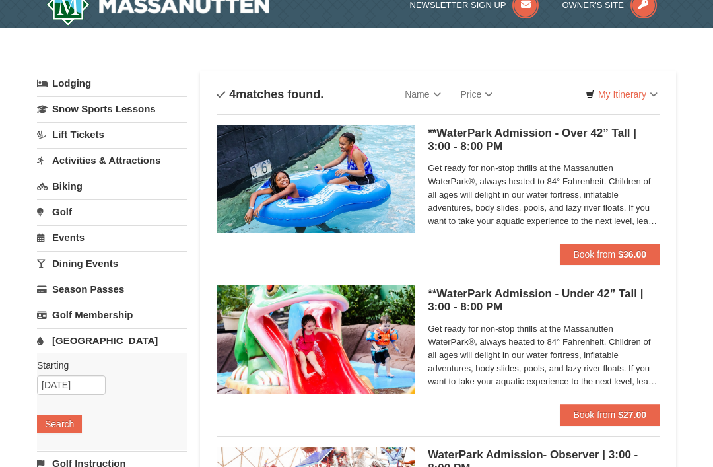
scroll to position [15, 0]
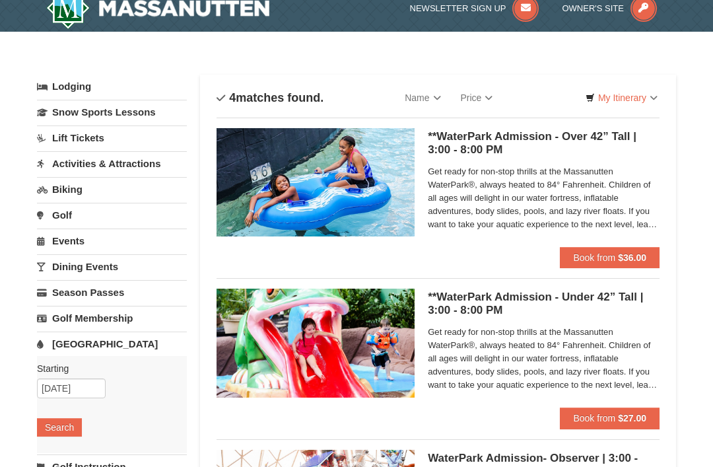
click at [64, 110] on link "Snow Sports Lessons" at bounding box center [112, 112] width 150 height 24
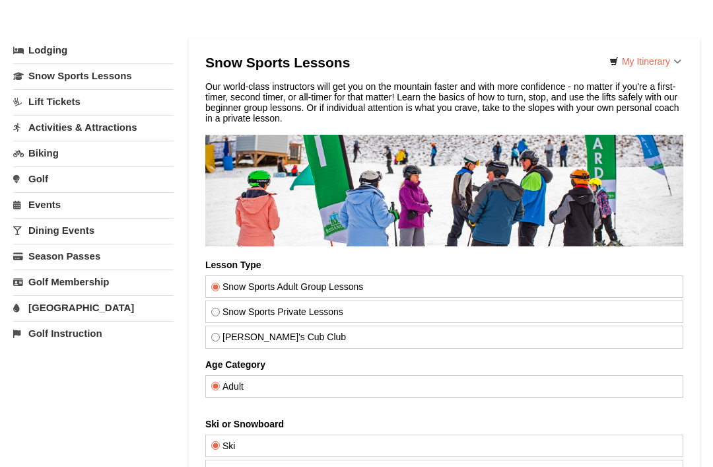
scroll to position [50, 0]
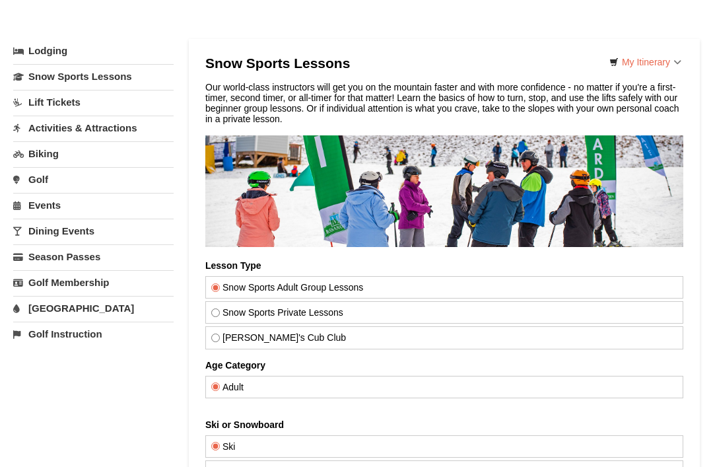
click at [41, 101] on link "Lift Tickets" at bounding box center [93, 102] width 160 height 24
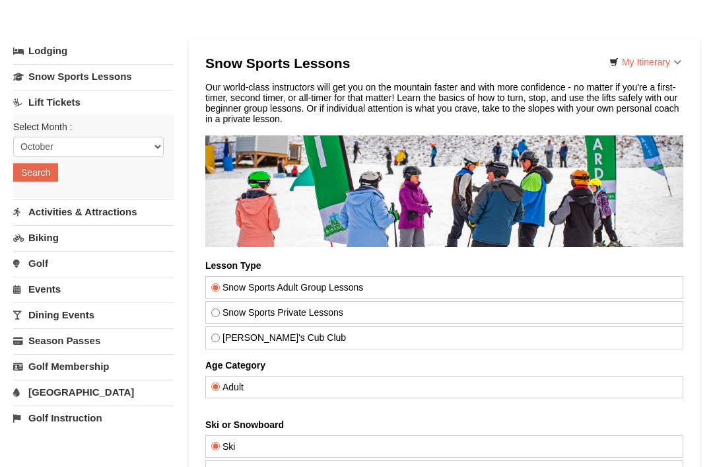
click at [28, 174] on button "Search" at bounding box center [35, 172] width 45 height 18
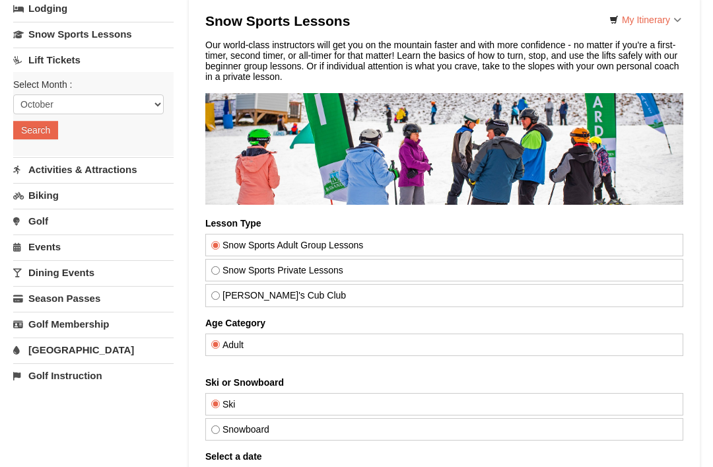
click at [46, 174] on link "Activities & Attractions" at bounding box center [93, 169] width 160 height 24
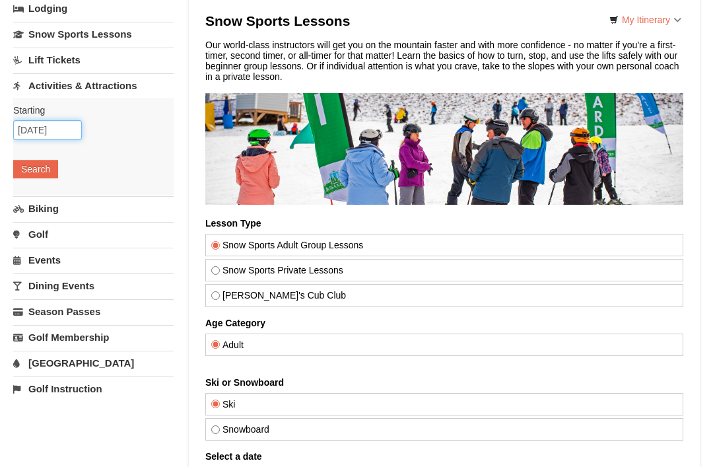
click at [33, 139] on input "[DATE]" at bounding box center [47, 130] width 69 height 20
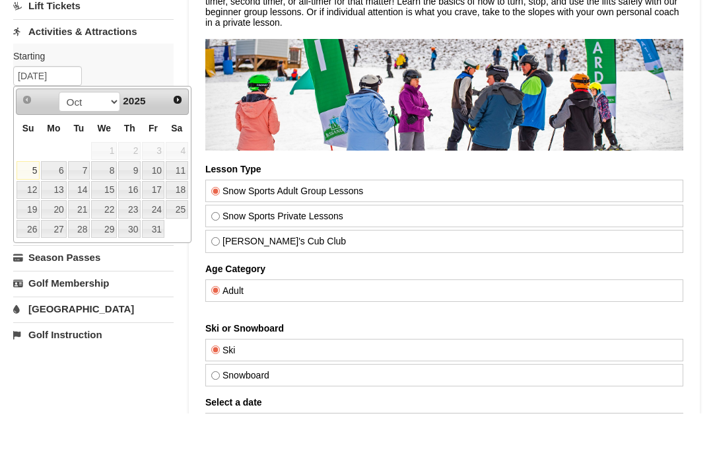
click at [50, 274] on link "27" at bounding box center [53, 283] width 25 height 18
type input "10/27/2025"
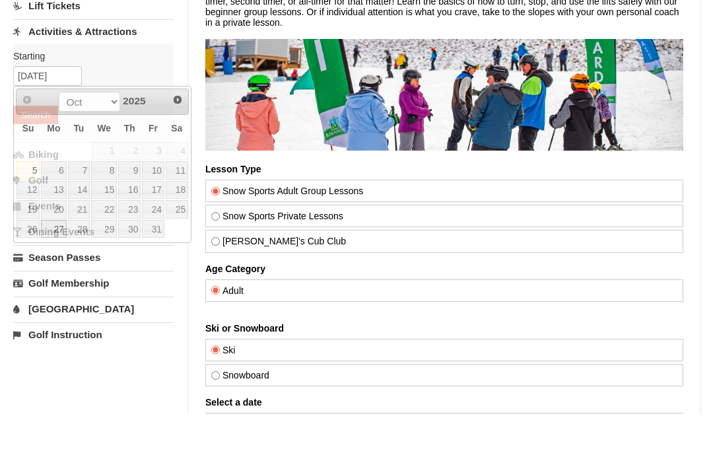
scroll to position [147, 0]
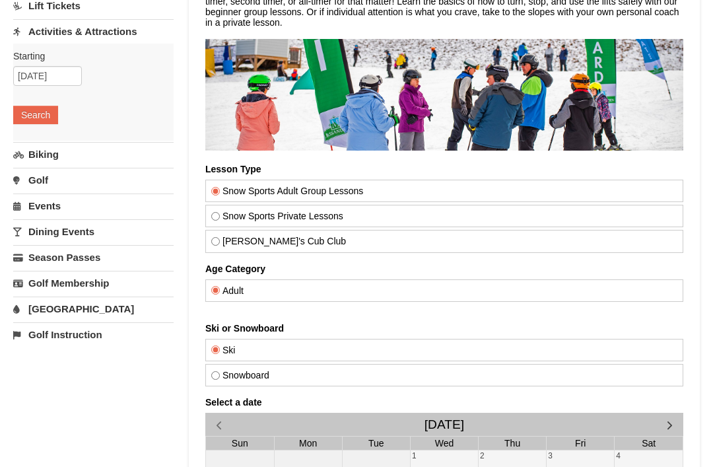
click at [36, 123] on button "Search" at bounding box center [35, 115] width 45 height 18
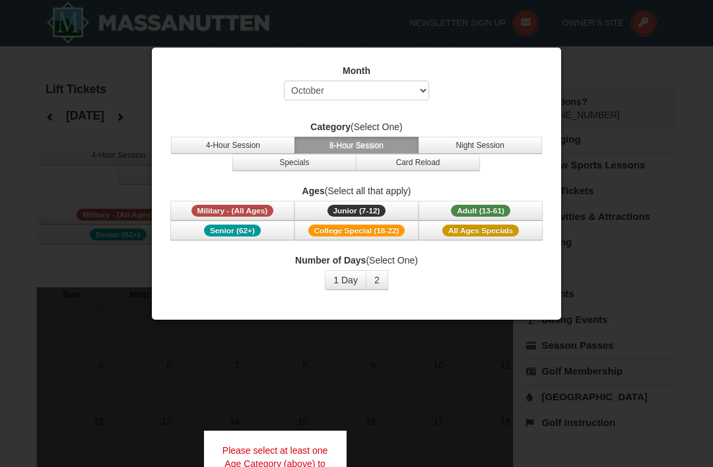
select select "10"
click at [234, 387] on div at bounding box center [356, 233] width 713 height 467
click at [63, 157] on div at bounding box center [356, 233] width 713 height 467
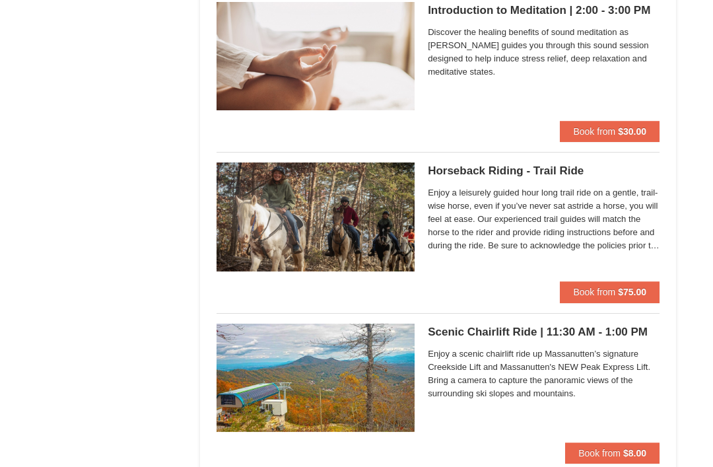
scroll to position [1283, 0]
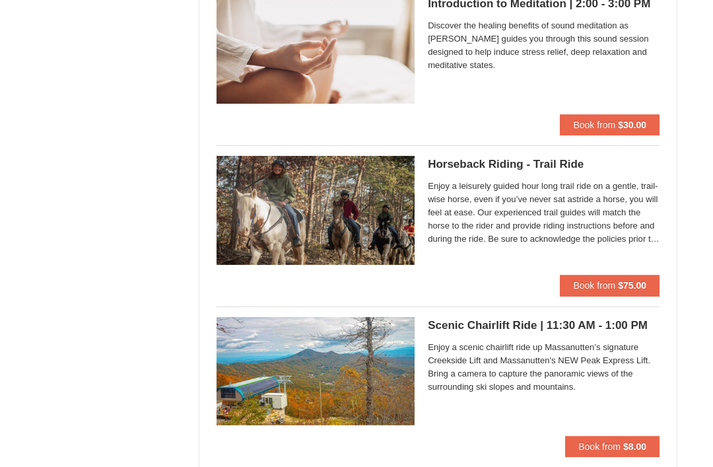
click at [456, 220] on span "Enjoy a leisurely guided hour long trail ride on a gentle, trail-wise horse, ev…" at bounding box center [544, 213] width 232 height 66
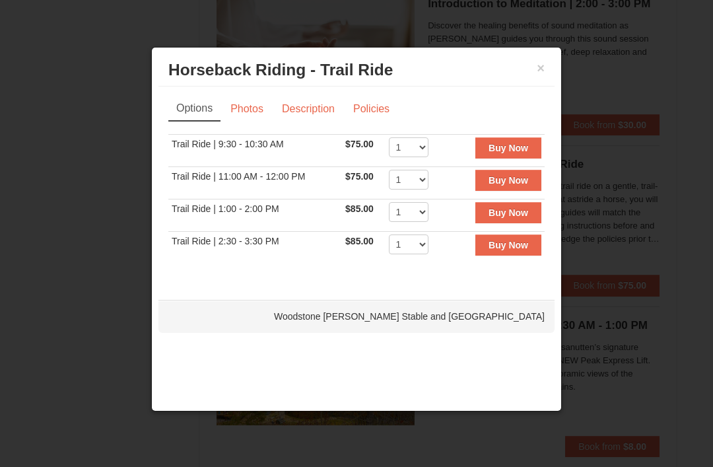
click at [299, 116] on link "Description" at bounding box center [308, 108] width 70 height 25
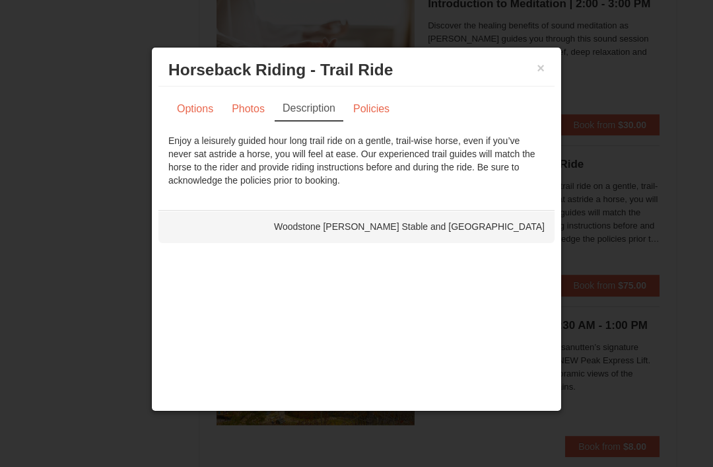
click at [359, 115] on link "Policies" at bounding box center [371, 108] width 53 height 25
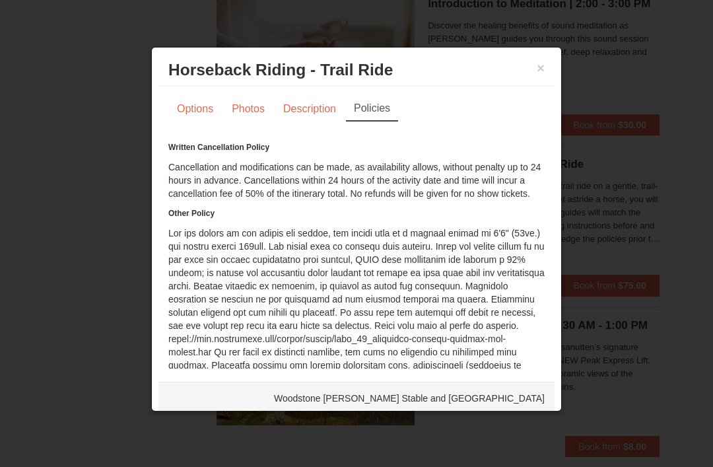
click at [534, 73] on h3 "Horseback Riding - Trail Ride [GEOGRAPHIC_DATA][PERSON_NAME] Stable and Petting…" at bounding box center [356, 70] width 376 height 20
click at [540, 71] on button "×" at bounding box center [541, 67] width 8 height 13
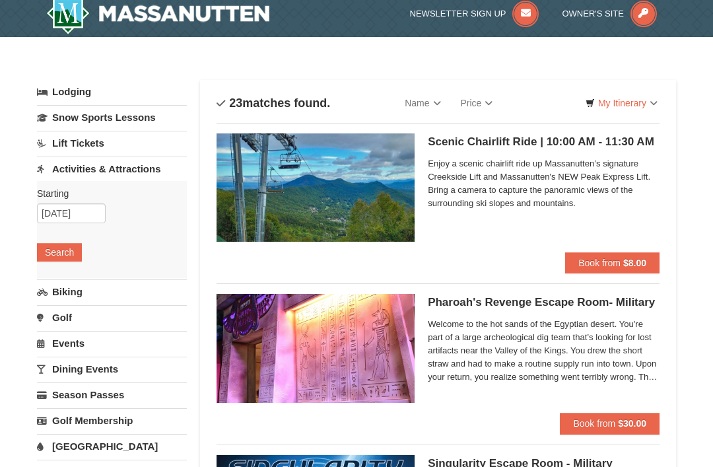
scroll to position [10, 0]
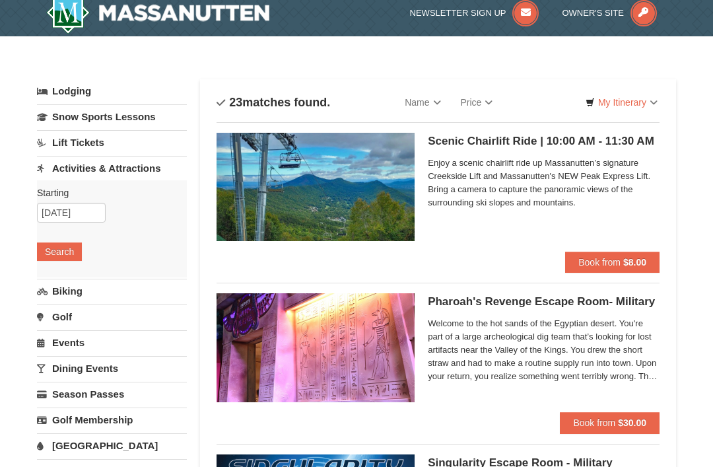
click at [270, 203] on img at bounding box center [316, 187] width 198 height 108
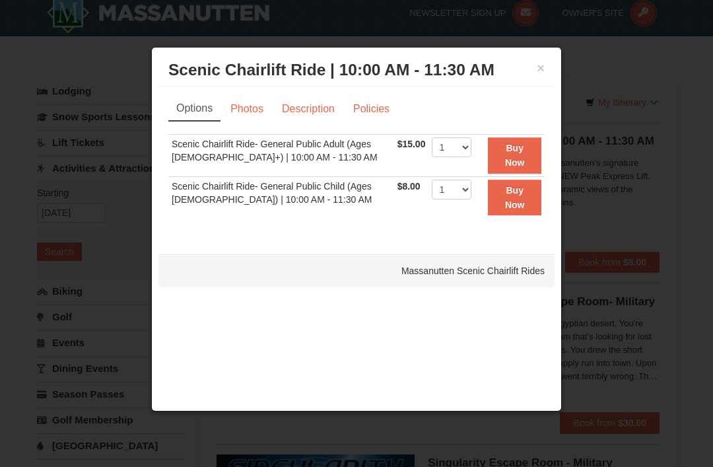
click at [543, 67] on button "×" at bounding box center [541, 67] width 8 height 13
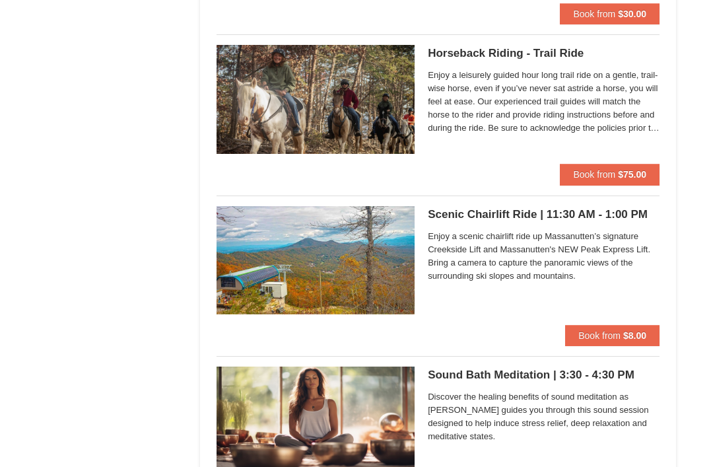
scroll to position [1393, 0]
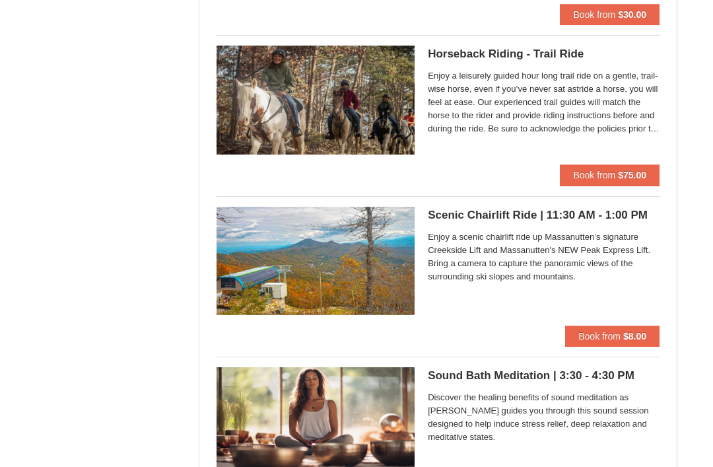
click at [240, 300] on img at bounding box center [316, 261] width 198 height 108
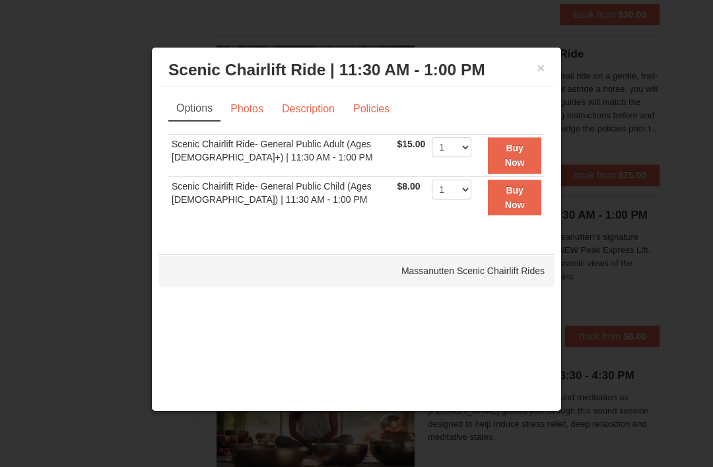
click at [543, 75] on button "×" at bounding box center [541, 67] width 8 height 13
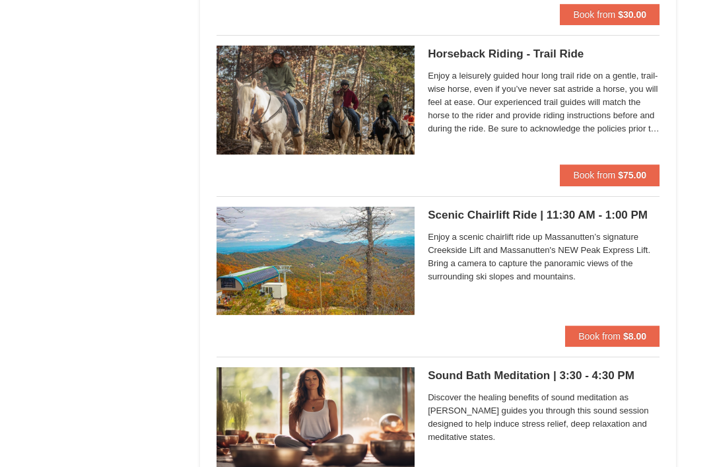
click at [247, 283] on img at bounding box center [316, 261] width 198 height 108
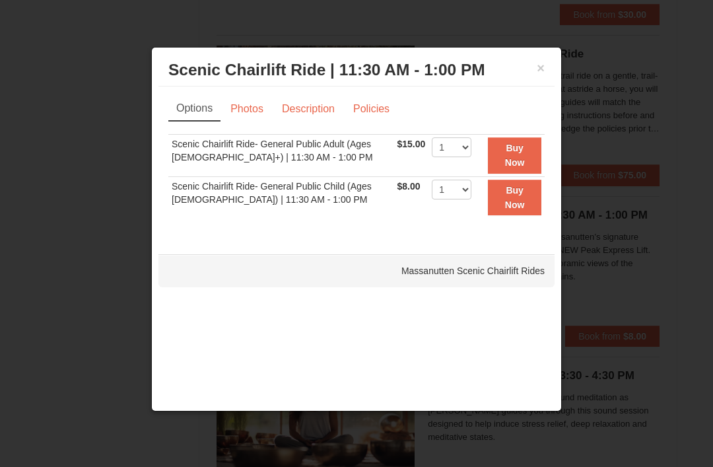
click at [530, 74] on h3 "Scenic Chairlift Ride | 11:30 AM - 1:00 PM Massanutten Scenic Chairlift Rides" at bounding box center [356, 70] width 376 height 20
click at [544, 71] on button "×" at bounding box center [541, 67] width 8 height 13
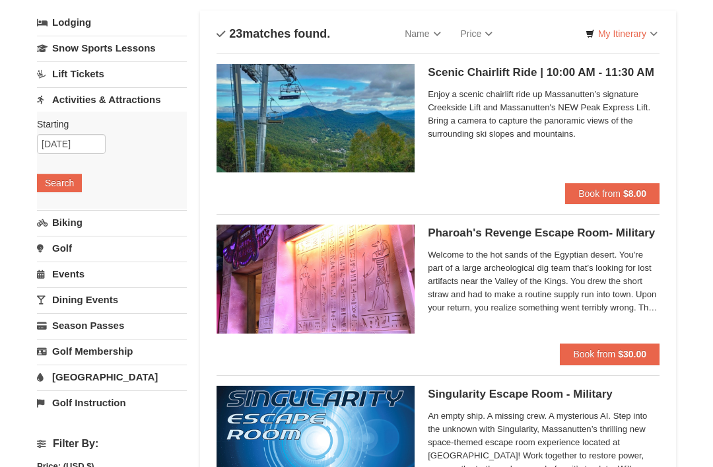
scroll to position [74, 0]
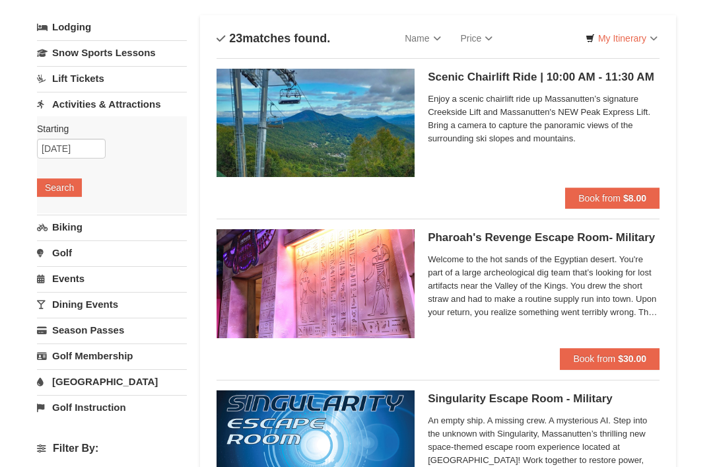
click at [60, 224] on link "Biking" at bounding box center [112, 227] width 150 height 24
click at [59, 210] on button "Search" at bounding box center [59, 213] width 45 height 18
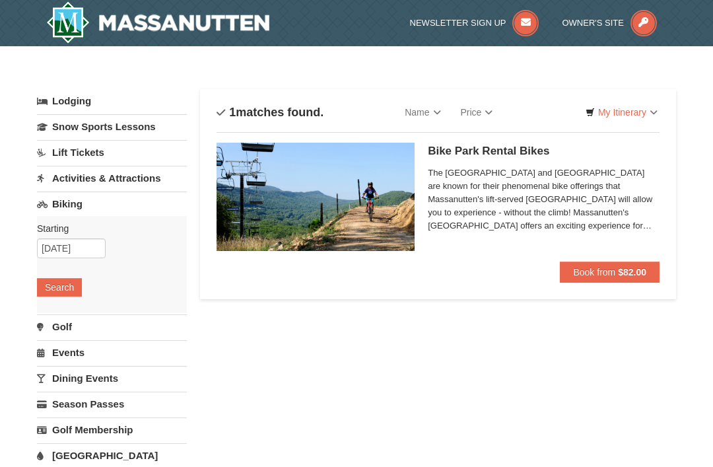
click at [57, 324] on link "Golf" at bounding box center [112, 326] width 150 height 24
click at [50, 314] on button "Search" at bounding box center [59, 313] width 45 height 18
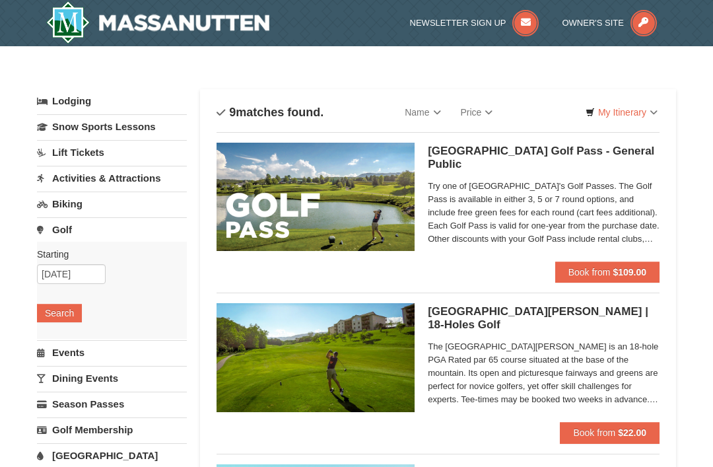
click at [82, 17] on img at bounding box center [157, 22] width 223 height 42
